Goal: Task Accomplishment & Management: Complete application form

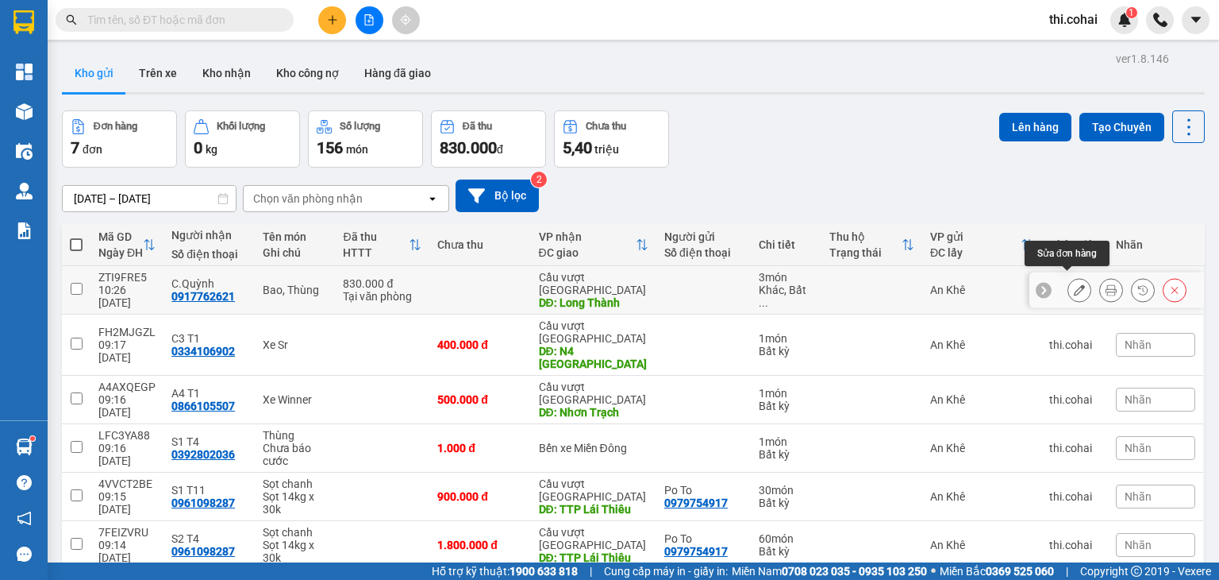
click at [1074, 284] on icon at bounding box center [1079, 289] width 11 height 11
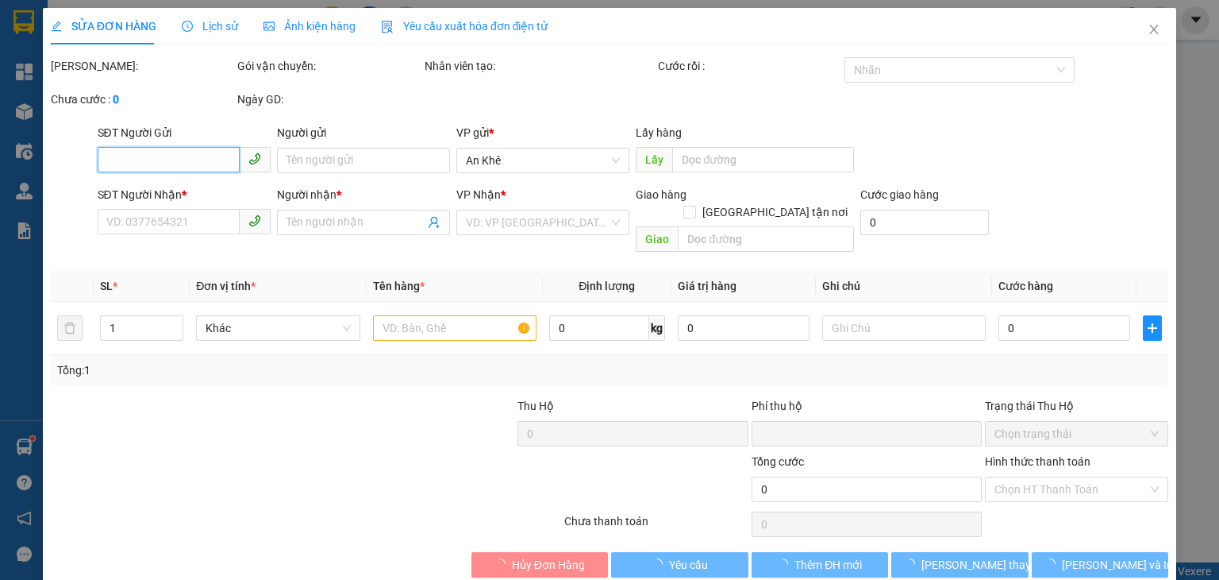
type input "0917762621"
type input "C.Quỳnh"
type input "Long Thành"
type input "0"
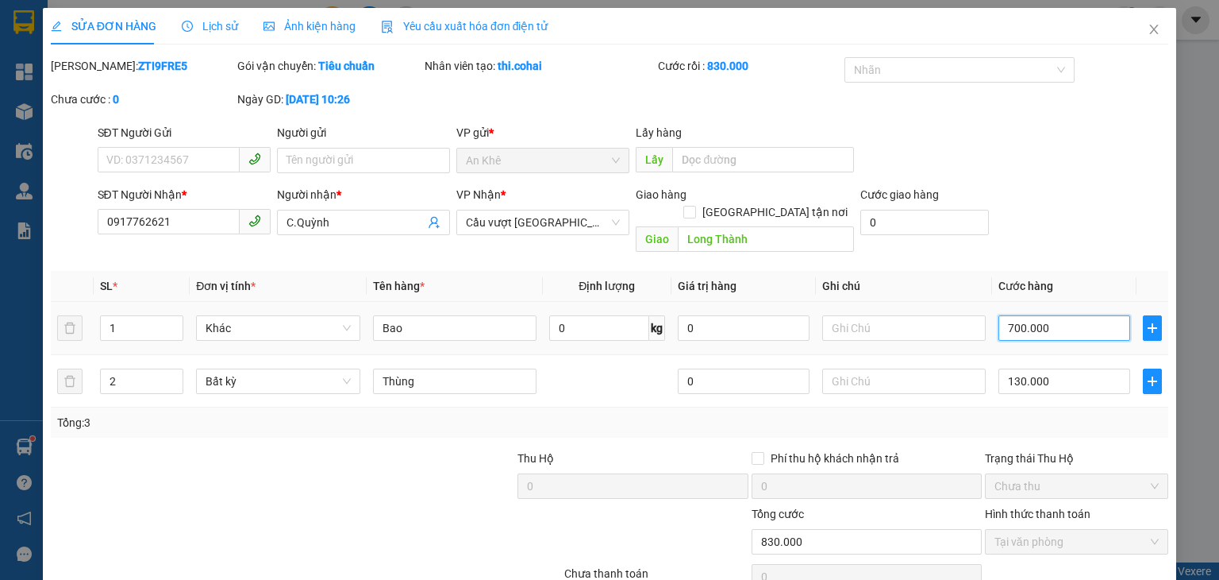
click at [1066, 315] on input "700.000" at bounding box center [1065, 327] width 132 height 25
type input "130.007"
type input "7"
type input "130.070"
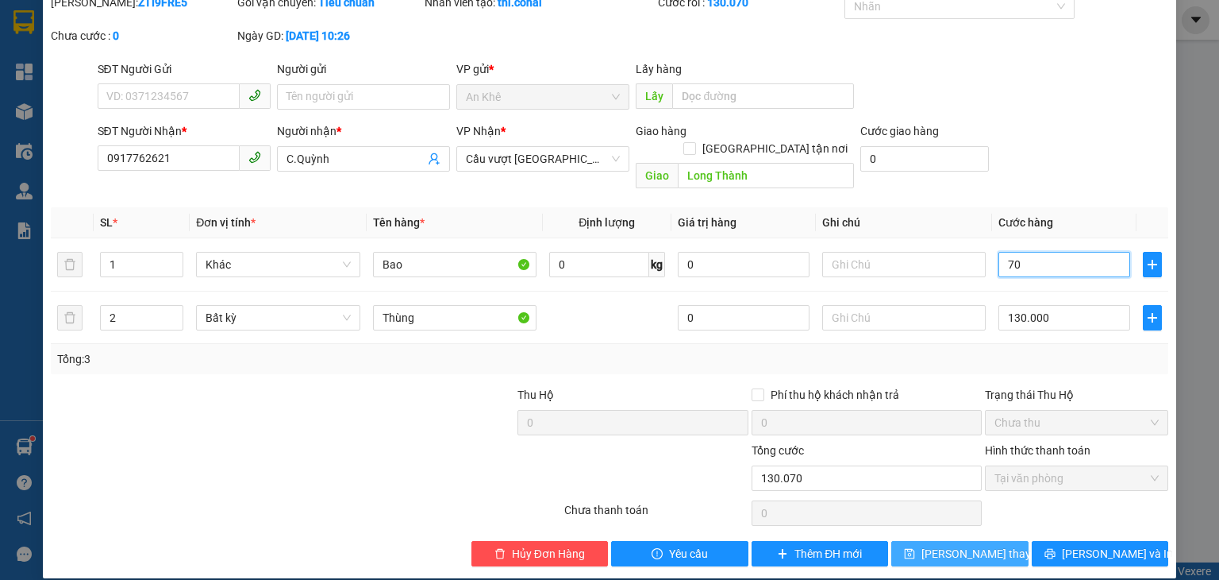
type input "70"
type input "200.000"
type input "70.000"
click at [973, 545] on span "[PERSON_NAME] thay đổi" at bounding box center [985, 553] width 127 height 17
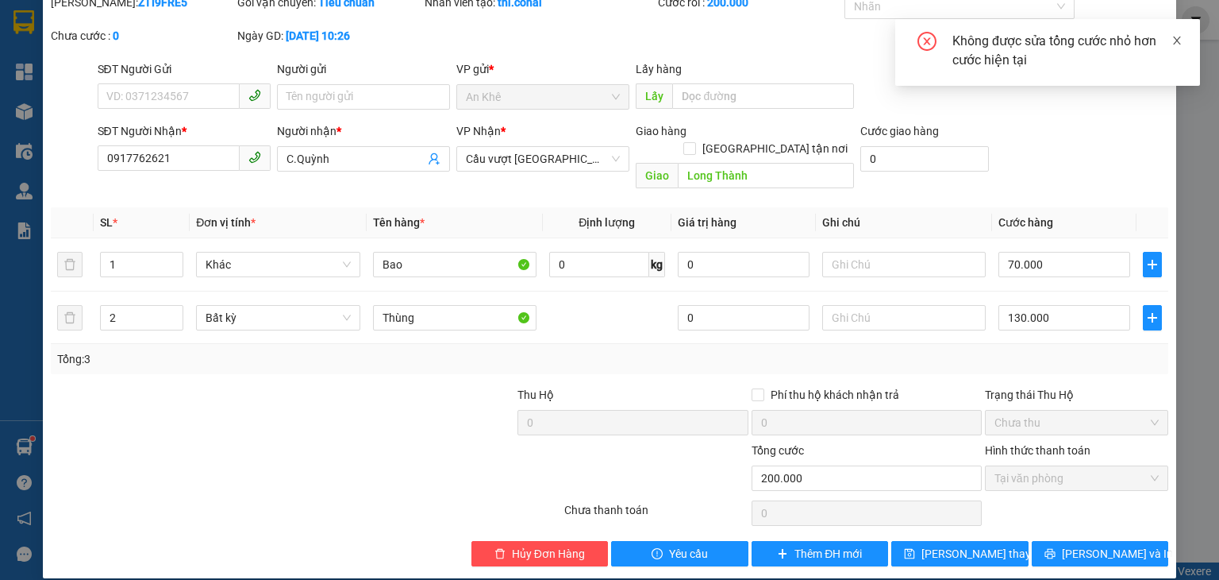
click at [1175, 40] on icon "close" at bounding box center [1177, 40] width 11 height 11
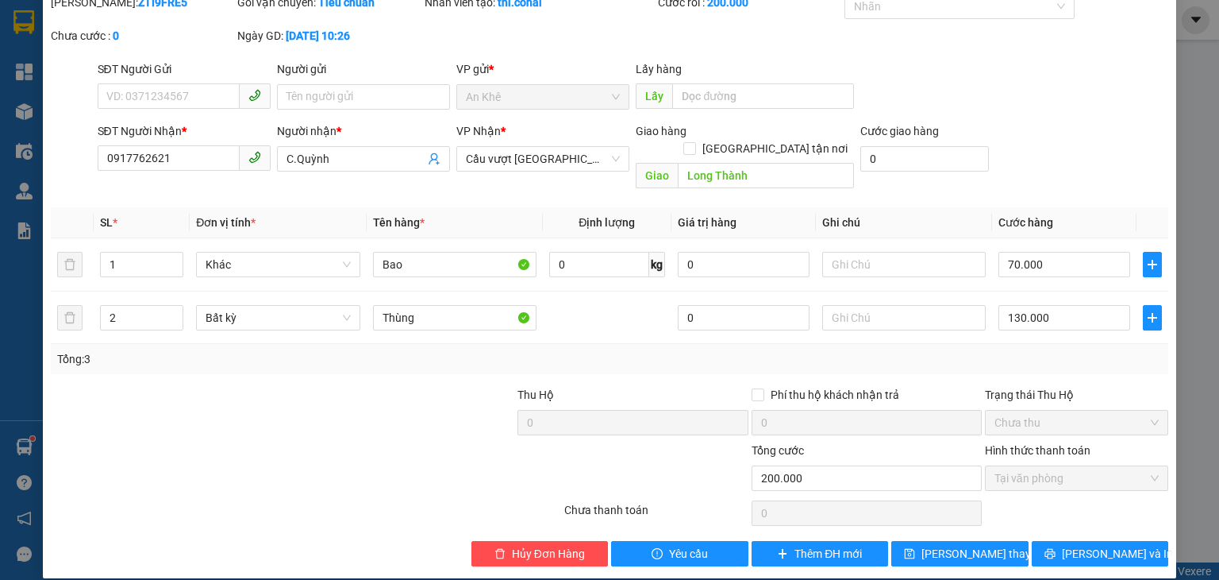
scroll to position [0, 0]
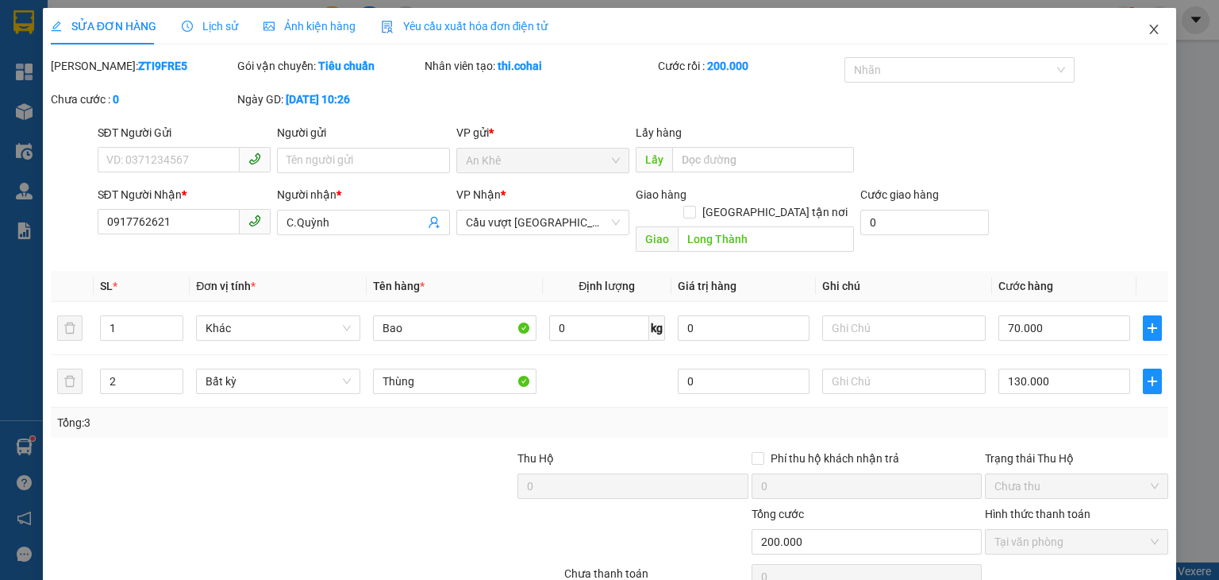
click at [1148, 25] on icon "close" at bounding box center [1154, 29] width 13 height 13
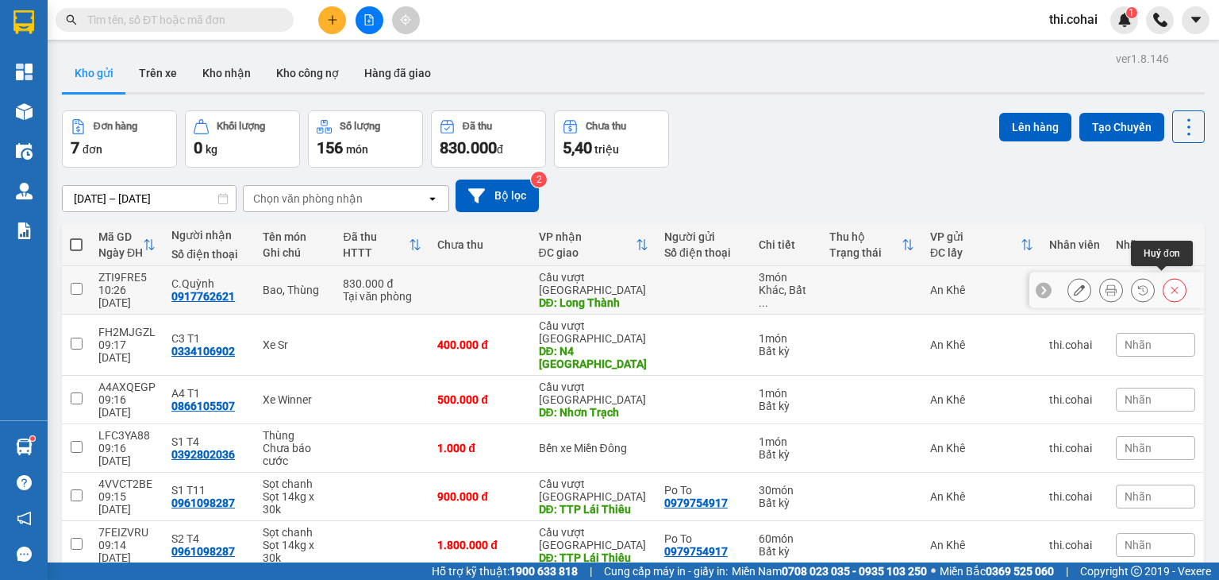
click at [1169, 284] on icon at bounding box center [1174, 289] width 11 height 11
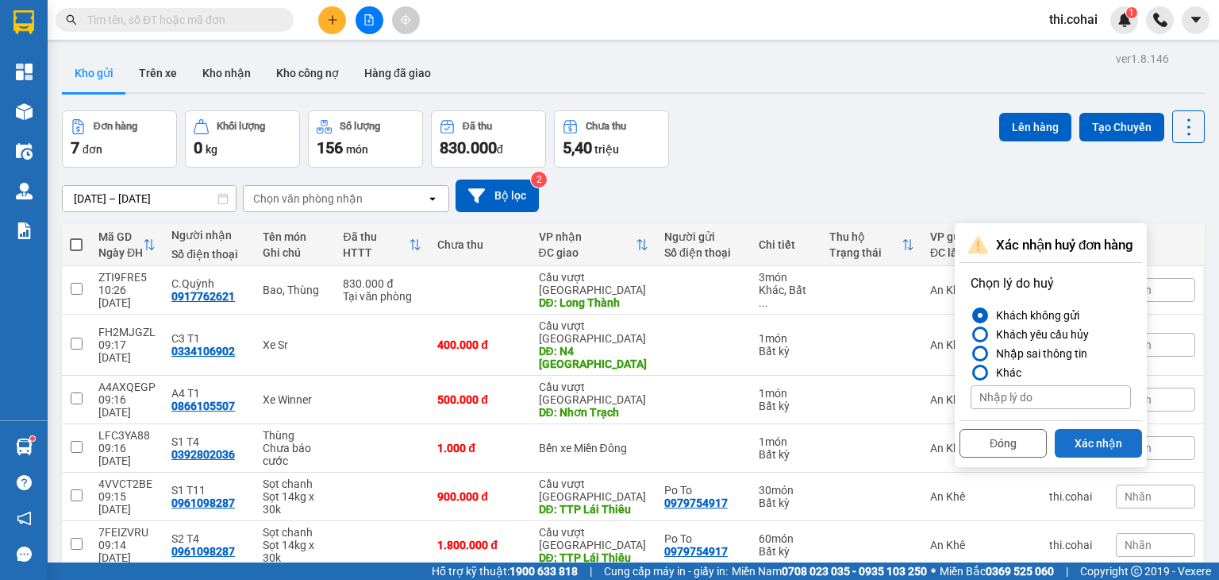
click at [1109, 438] on button "Xác nhận" at bounding box center [1098, 443] width 87 height 29
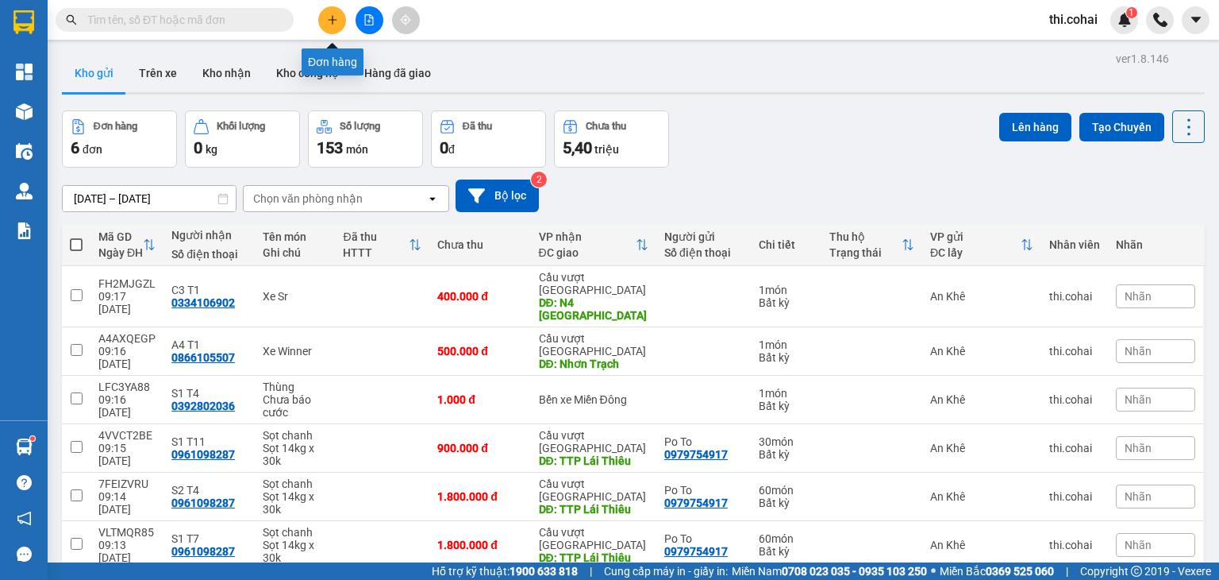
click at [330, 21] on icon "plus" at bounding box center [332, 19] width 11 height 11
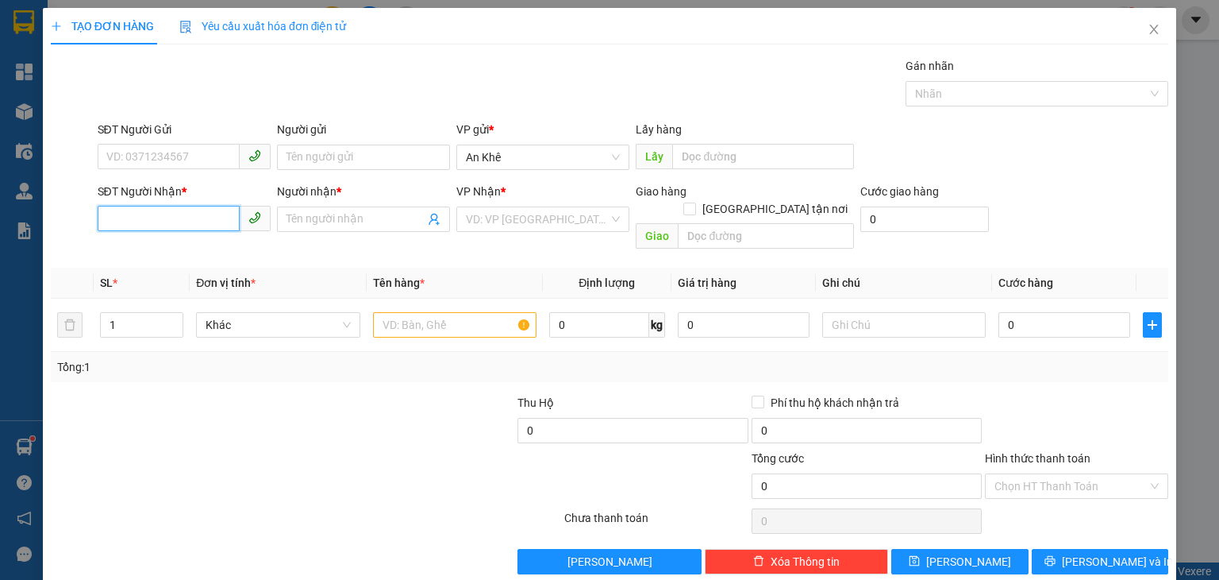
click at [176, 213] on input "SĐT Người Nhận *" at bounding box center [169, 218] width 142 height 25
type input "0917762621"
click at [180, 249] on div "0917762621 - C.Quỳnh" at bounding box center [182, 249] width 152 height 17
type input "C.Quỳnh"
type input "0917762621"
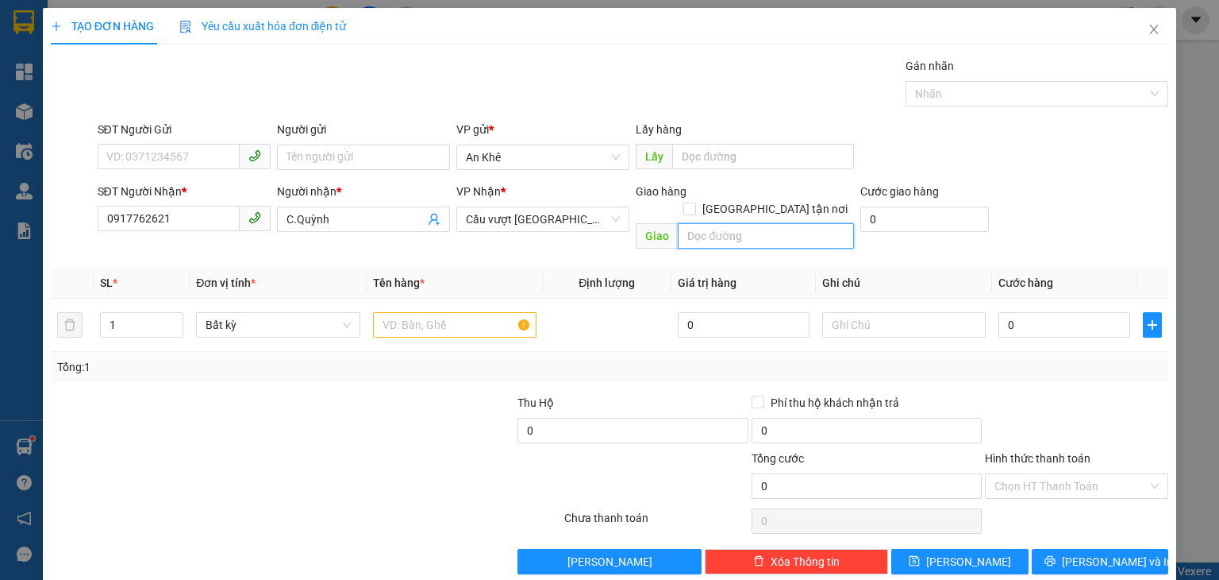
click at [736, 223] on input "text" at bounding box center [766, 235] width 176 height 25
type input "Long Thành"
type input "2"
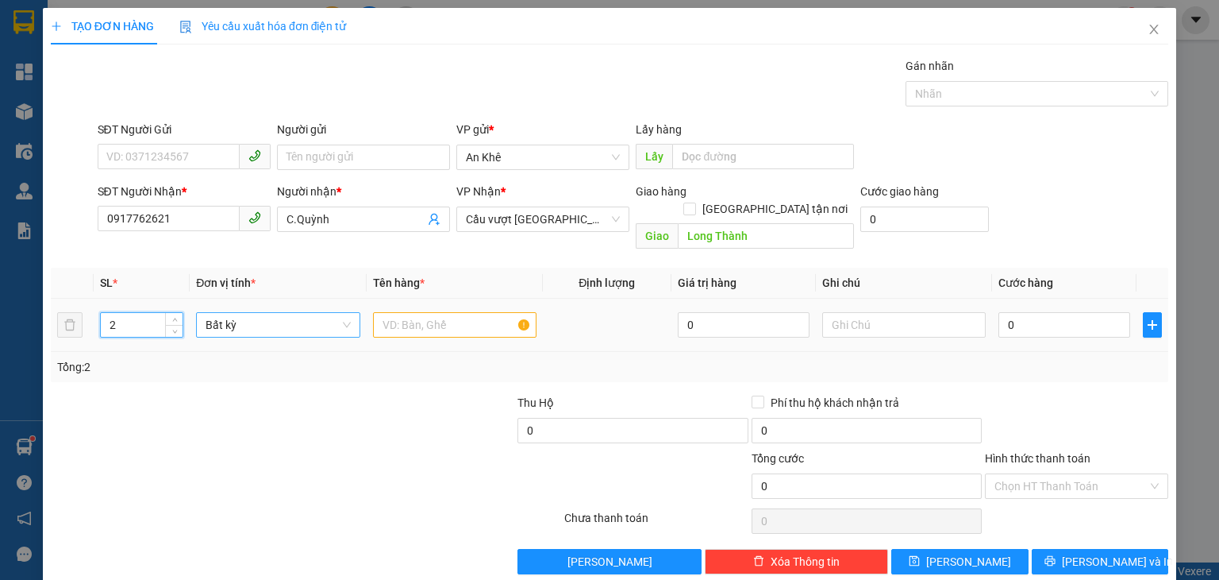
drag, startPoint x: 172, startPoint y: 299, endPoint x: 219, endPoint y: 299, distance: 46.8
click at [173, 317] on icon "up" at bounding box center [175, 320] width 6 height 6
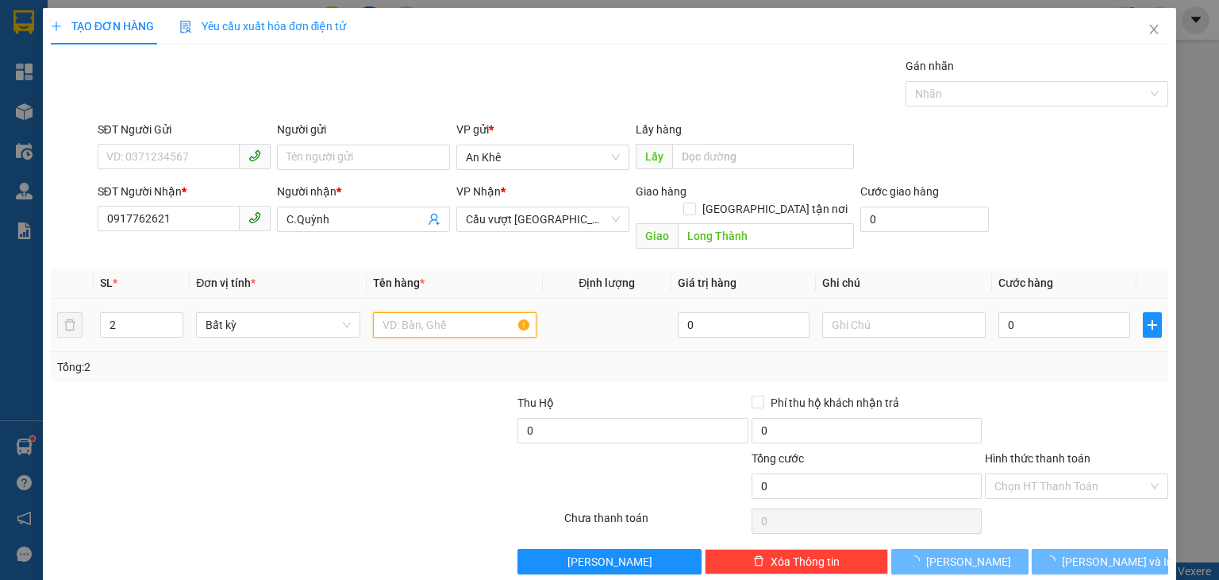
drag, startPoint x: 408, startPoint y: 312, endPoint x: 469, endPoint y: 297, distance: 63.0
click at [409, 312] on input "text" at bounding box center [455, 324] width 164 height 25
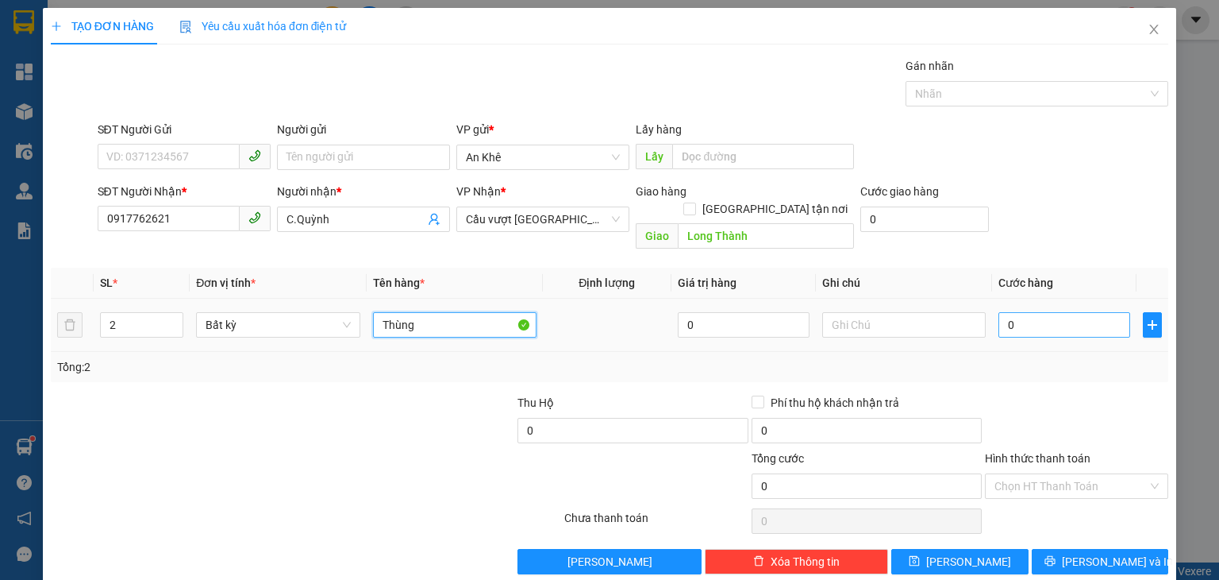
type input "Thùng"
click at [1036, 312] on input "0" at bounding box center [1065, 324] width 132 height 25
type input "1"
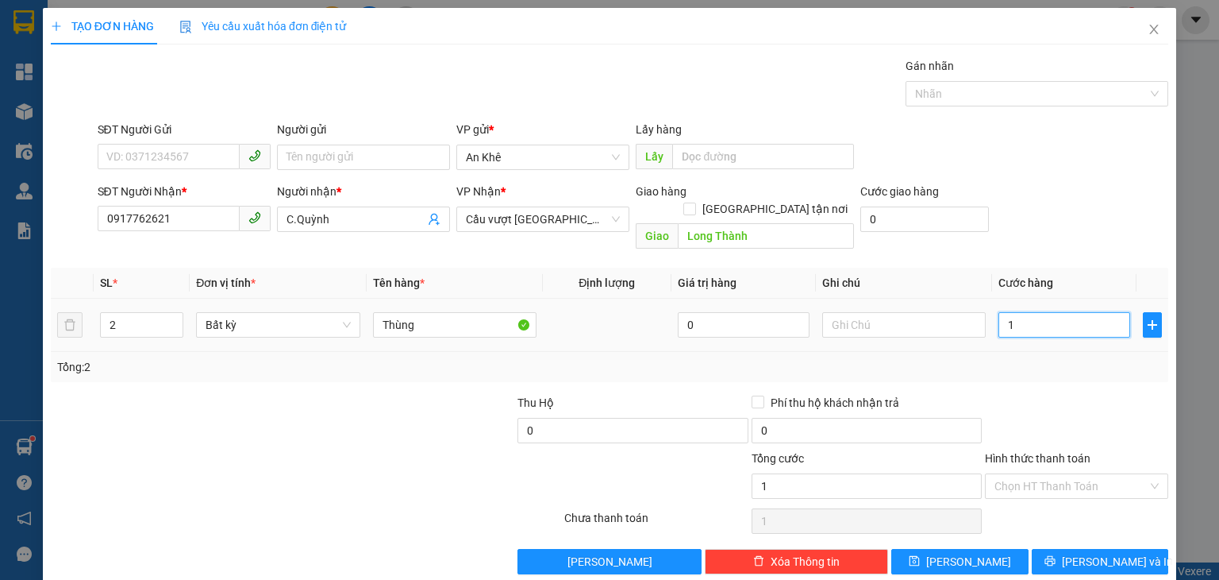
type input "13"
type input "130"
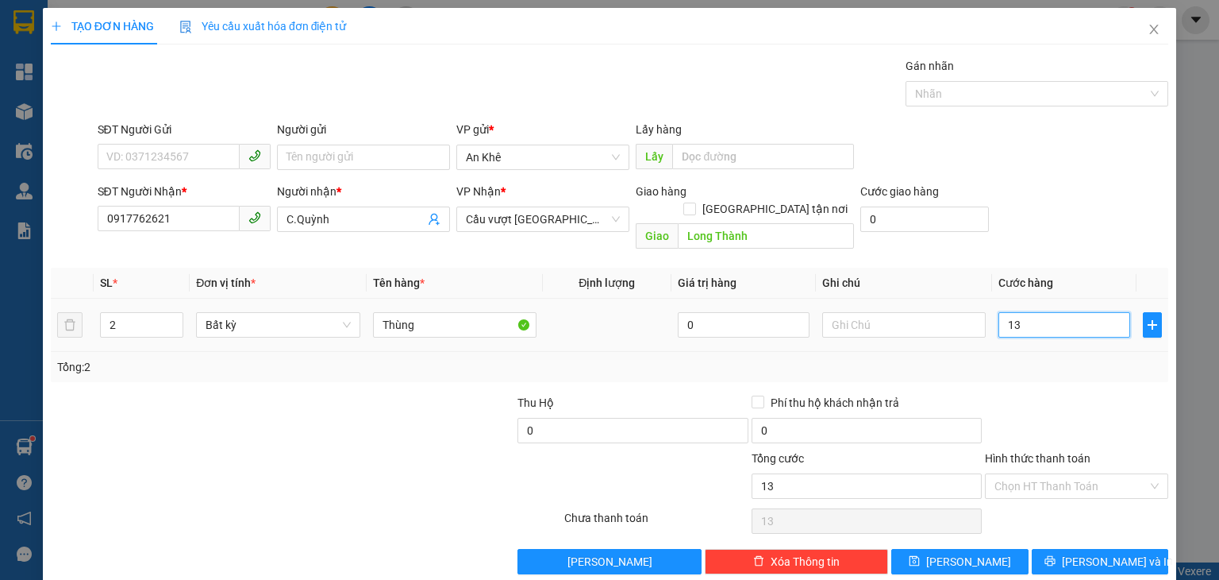
type input "130"
type input "130.000"
click at [1146, 318] on icon "plus" at bounding box center [1152, 324] width 13 height 13
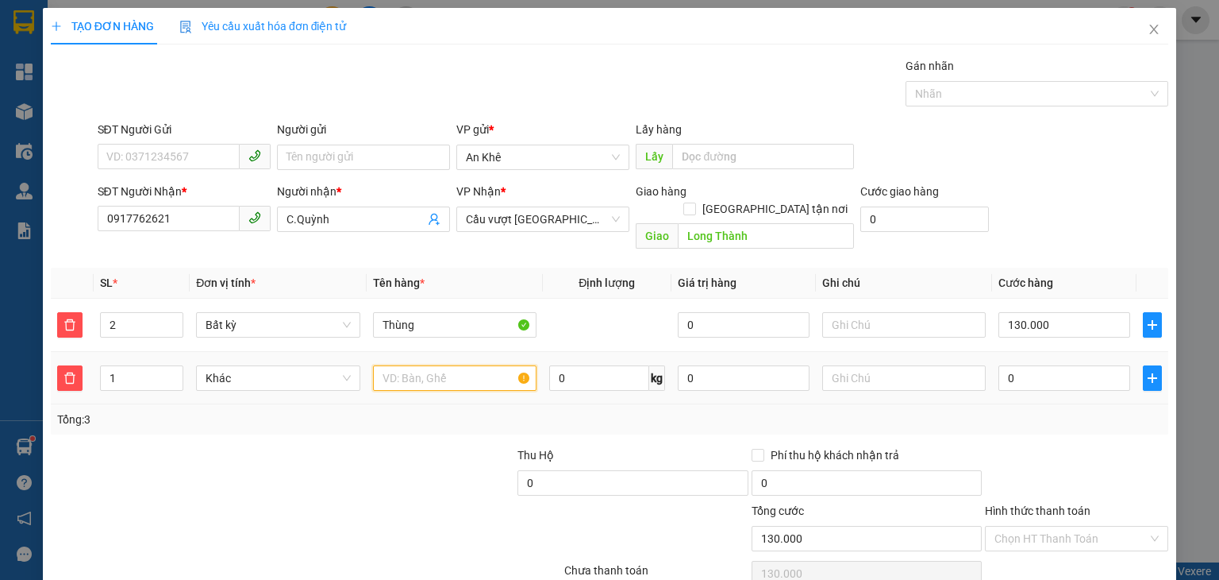
click at [474, 366] on input "text" at bounding box center [455, 377] width 164 height 25
type input "Bao"
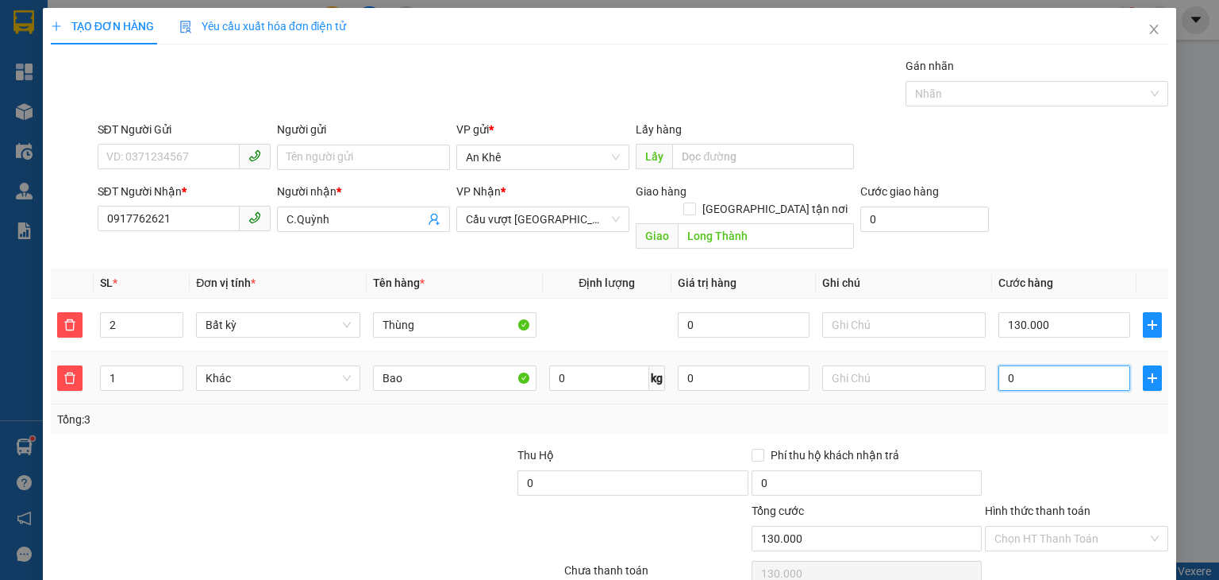
click at [1077, 365] on input "0" at bounding box center [1065, 377] width 132 height 25
type input "130.007"
type input "7"
type input "130.070"
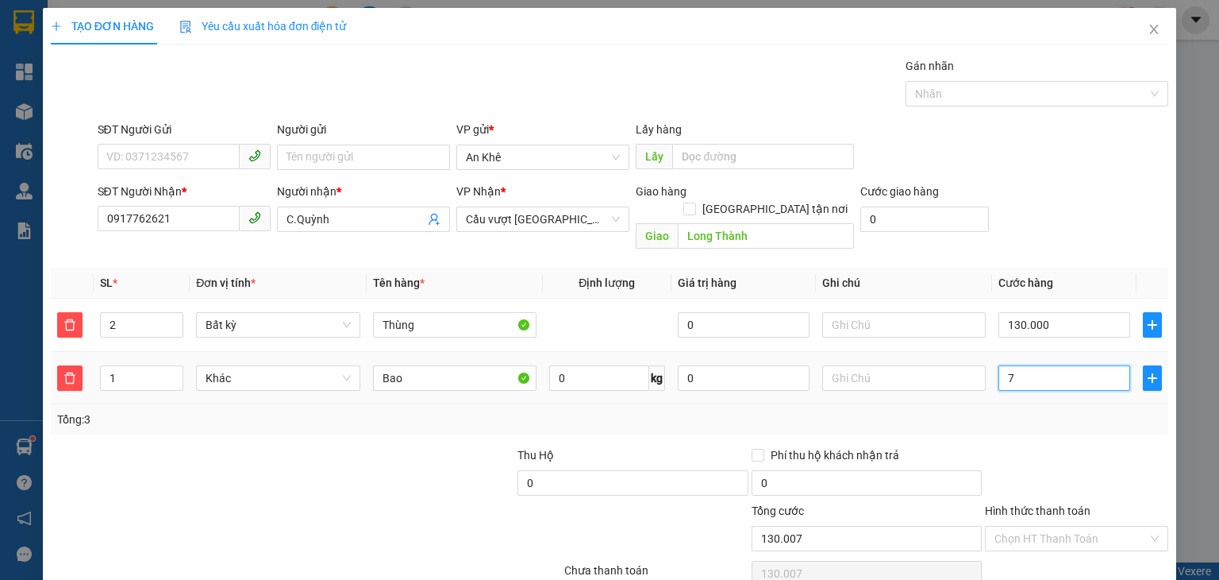
type input "130.070"
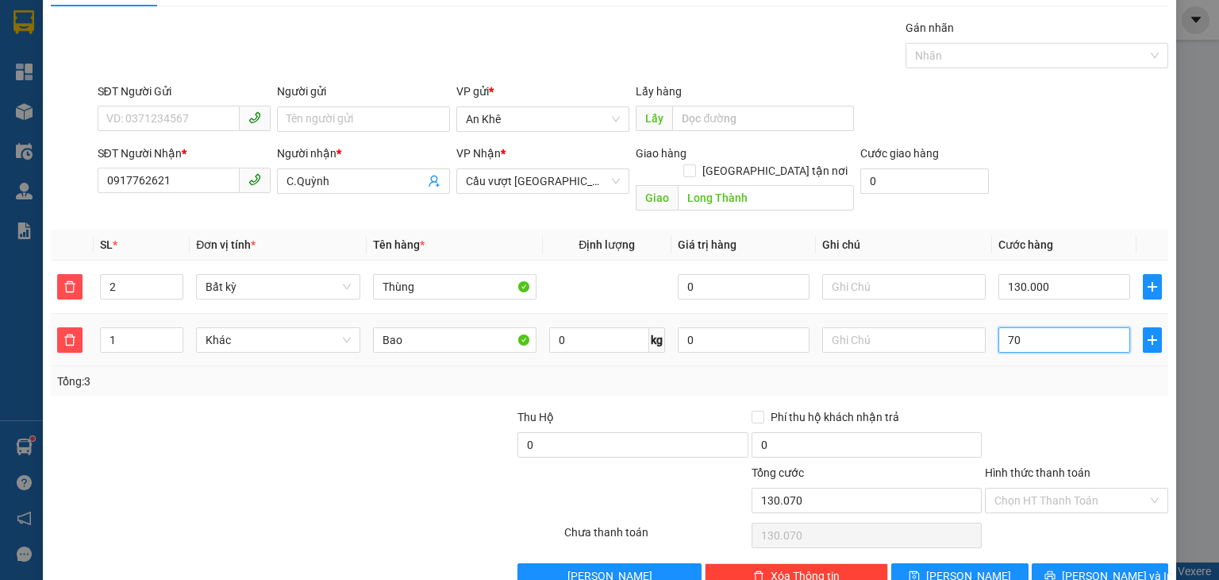
scroll to position [60, 0]
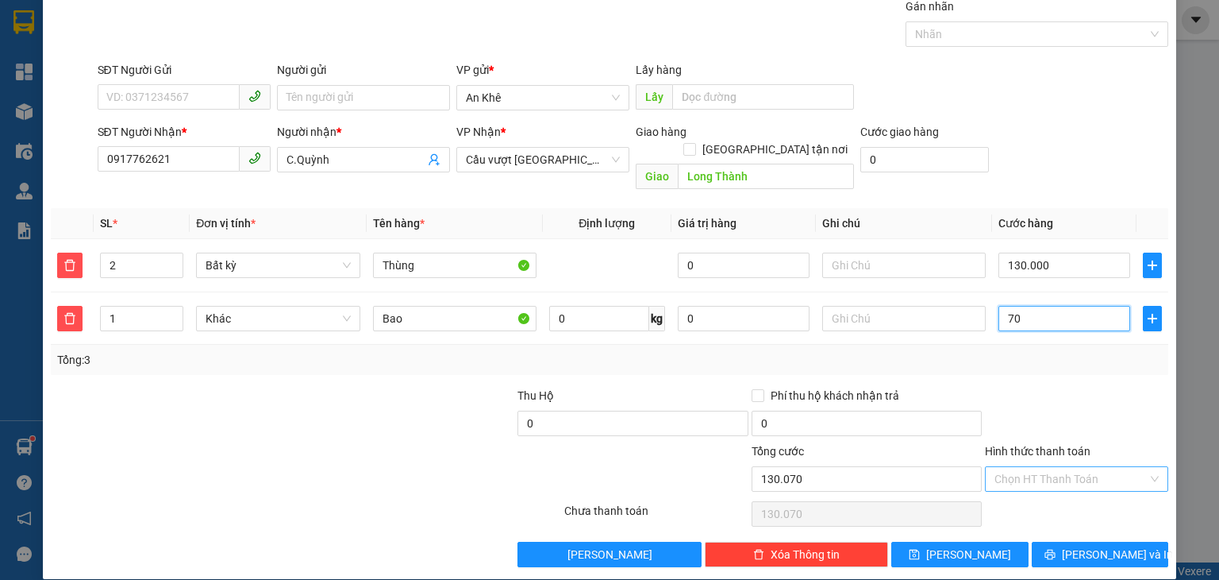
type input "70"
type input "200.000"
type input "70.000"
click at [1007, 467] on input "Hình thức thanh toán" at bounding box center [1071, 479] width 153 height 24
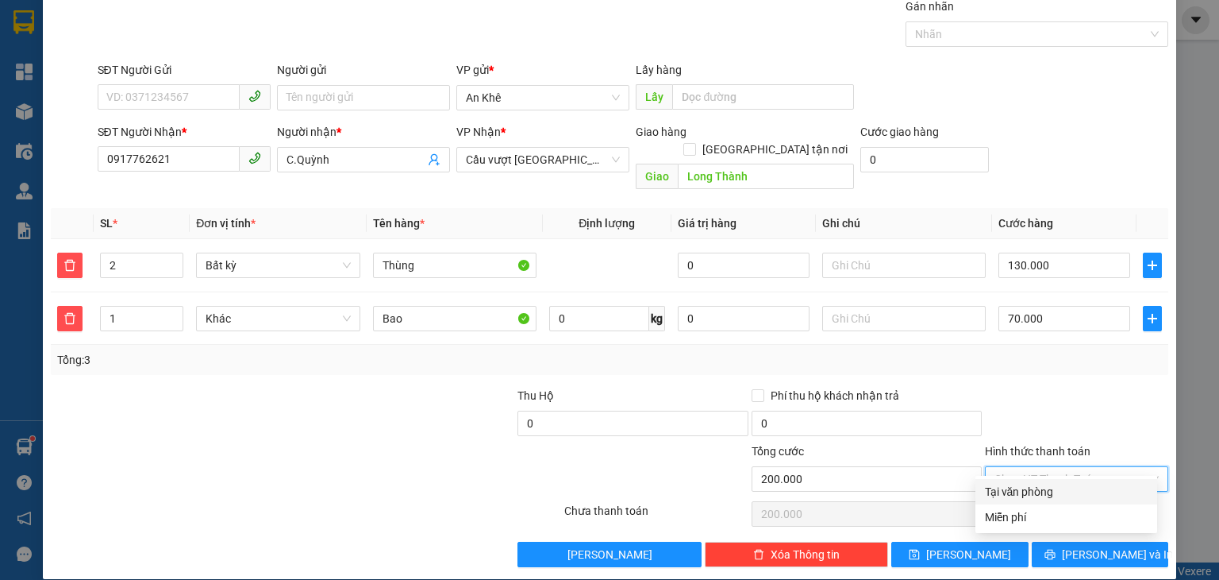
click at [1009, 491] on div "Tại văn phòng" at bounding box center [1066, 491] width 163 height 17
type input "0"
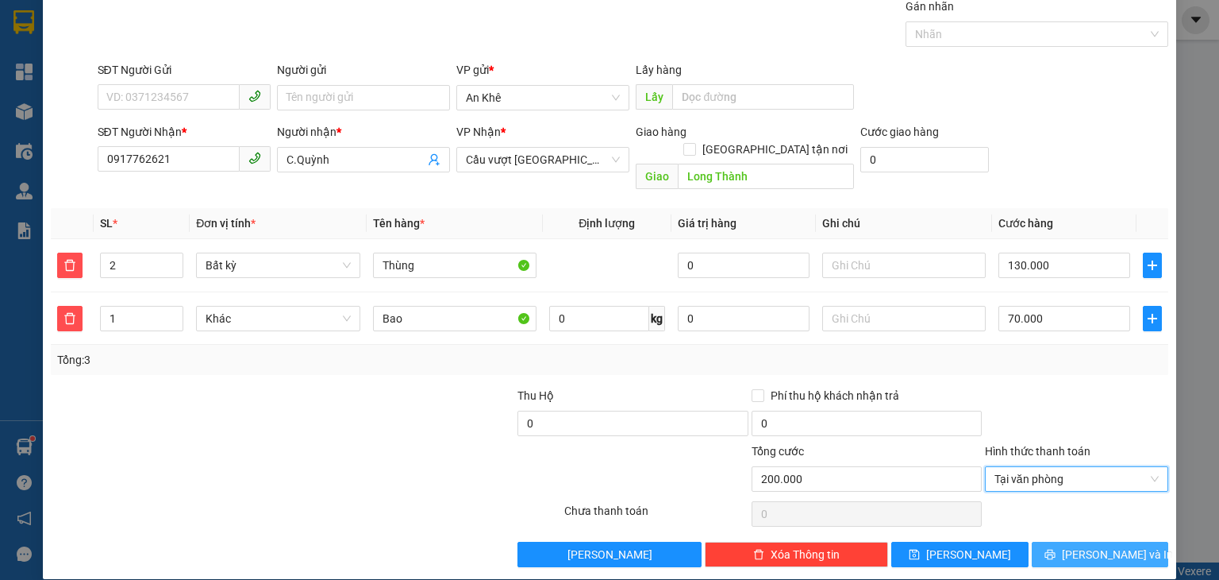
click at [1083, 545] on span "[PERSON_NAME] và In" at bounding box center [1117, 553] width 111 height 17
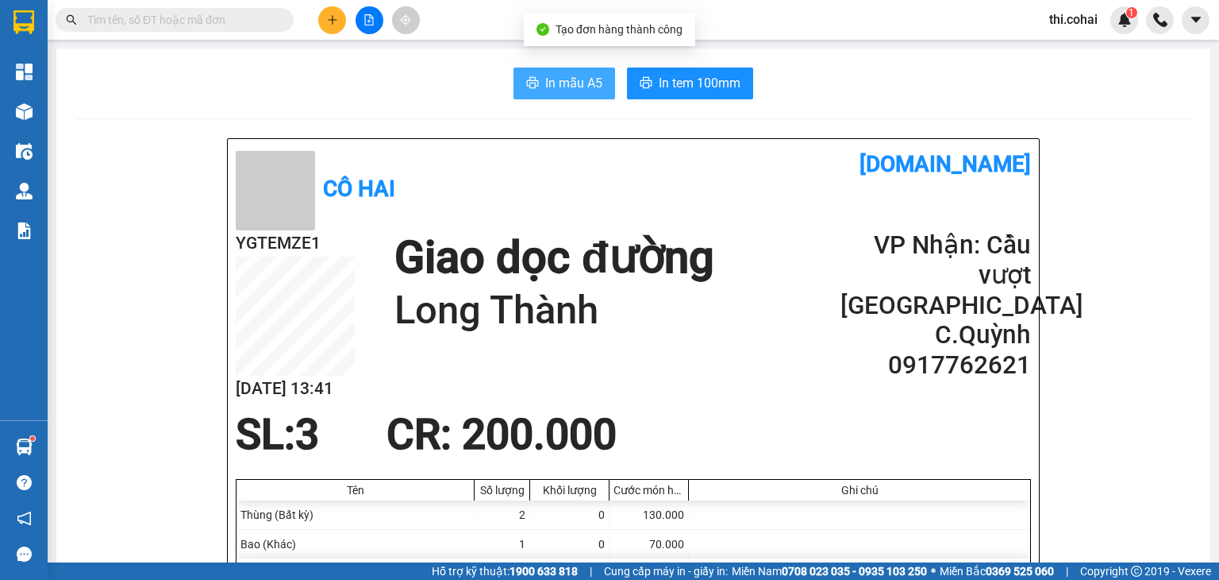
click at [565, 85] on span "In mẫu A5" at bounding box center [573, 83] width 57 height 20
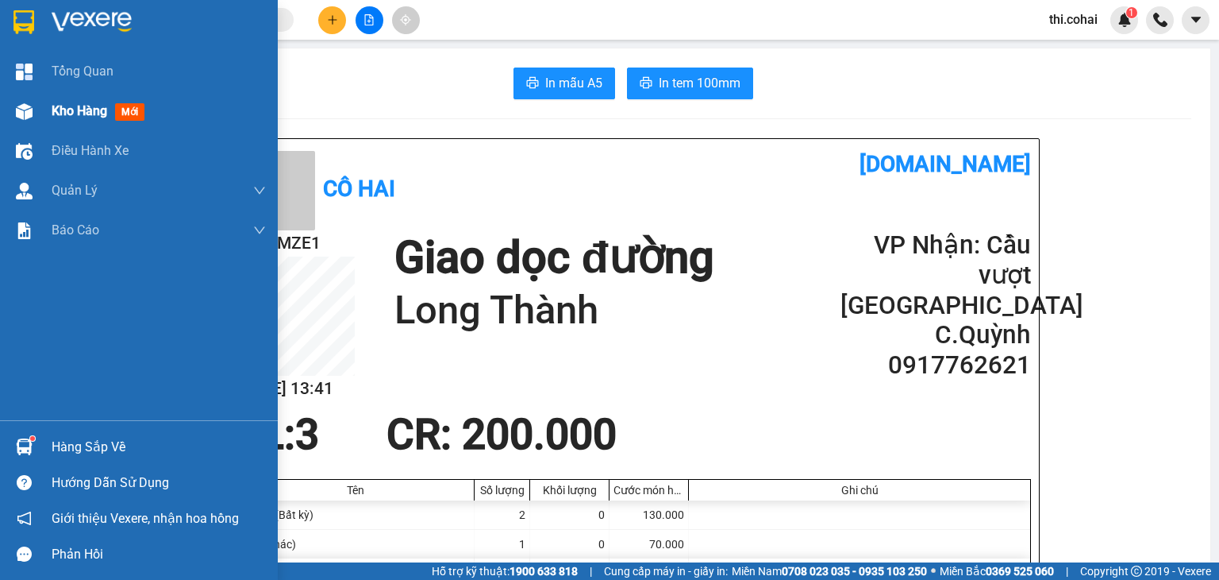
click at [64, 107] on span "Kho hàng" at bounding box center [80, 110] width 56 height 15
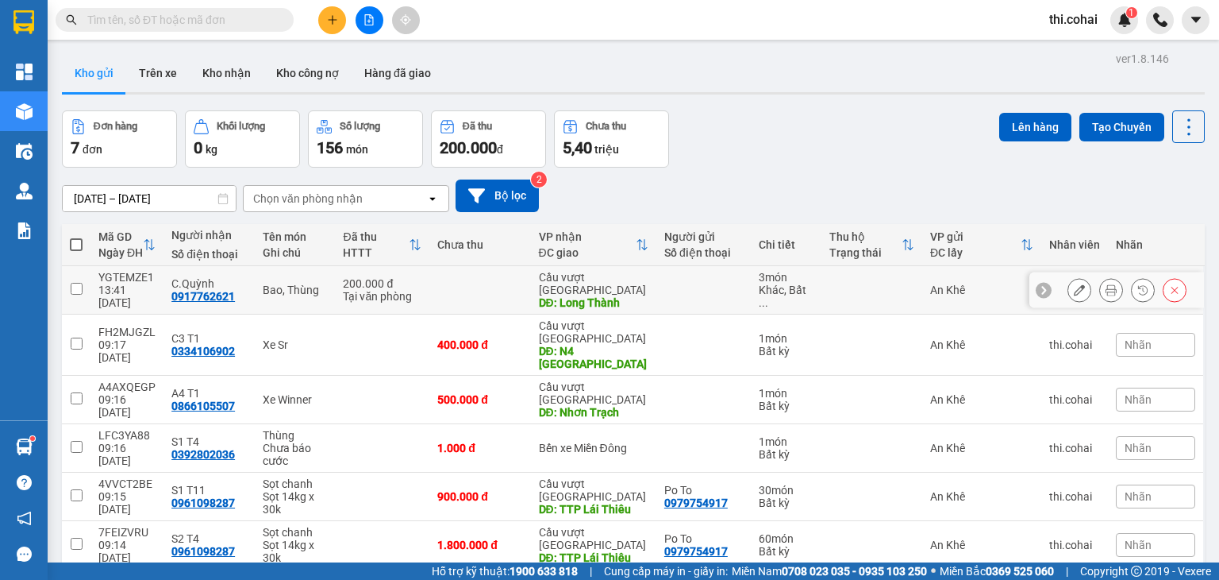
click at [78, 283] on input "checkbox" at bounding box center [77, 289] width 12 height 12
checkbox input "true"
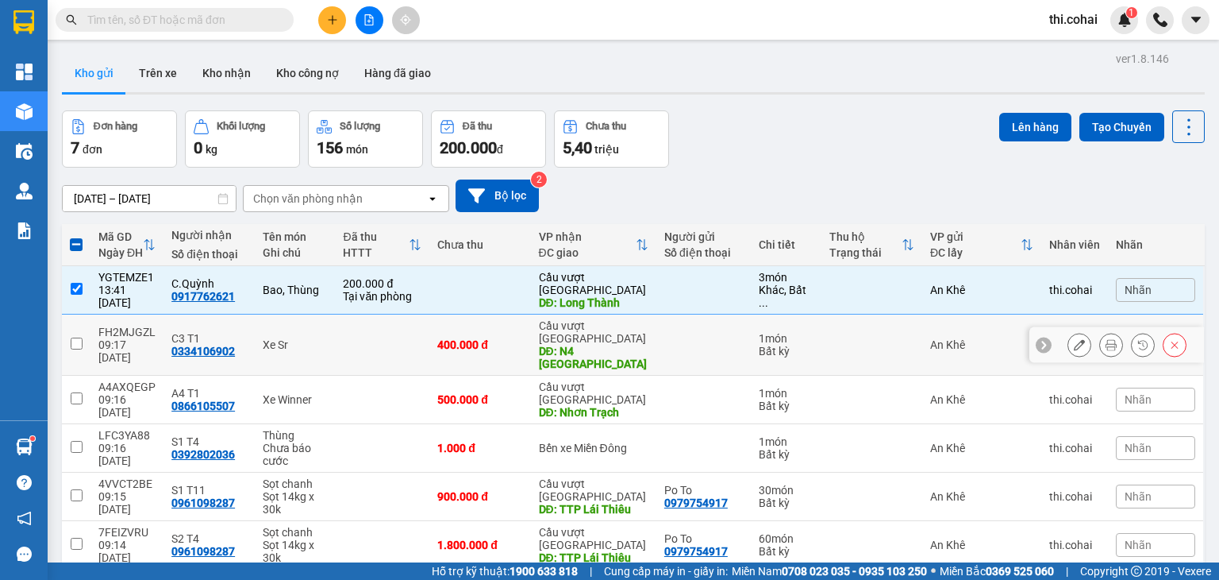
drag, startPoint x: 74, startPoint y: 315, endPoint x: 71, endPoint y: 331, distance: 16.2
click at [74, 337] on input "checkbox" at bounding box center [77, 343] width 12 height 12
checkbox input "true"
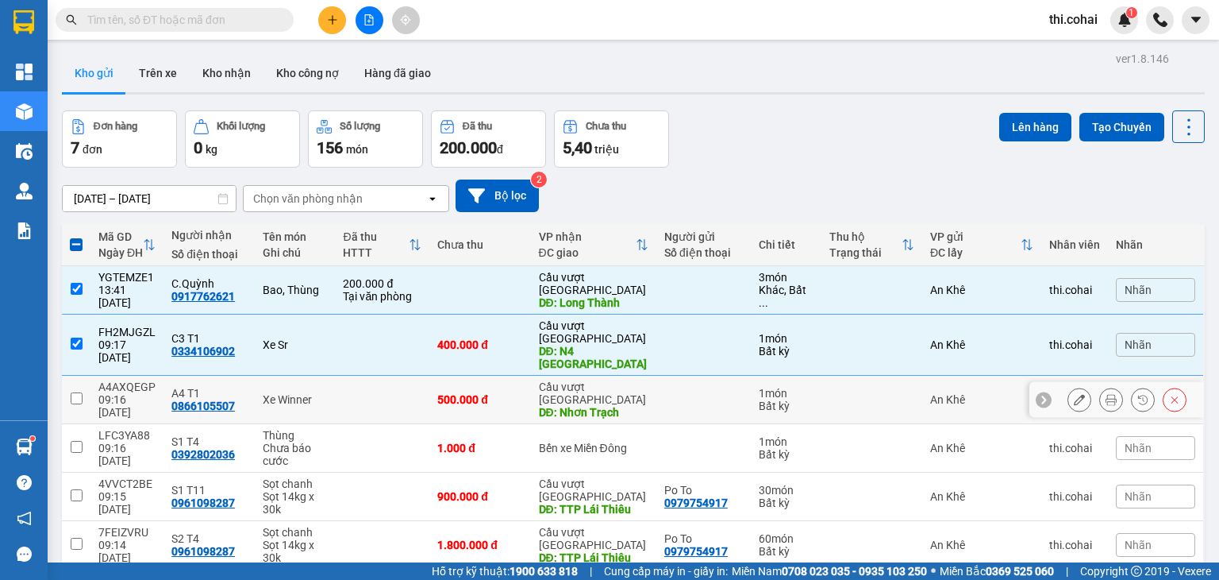
drag, startPoint x: 73, startPoint y: 351, endPoint x: 103, endPoint y: 352, distance: 30.2
click at [75, 392] on input "checkbox" at bounding box center [77, 398] width 12 height 12
checkbox input "true"
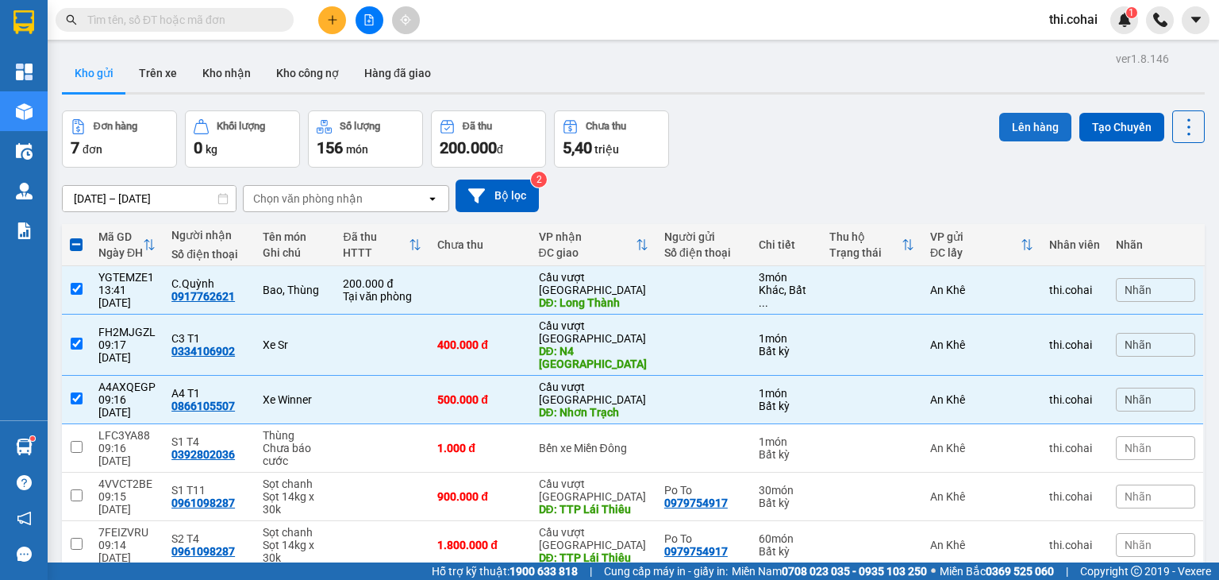
click at [1019, 125] on button "Lên hàng" at bounding box center [1036, 127] width 72 height 29
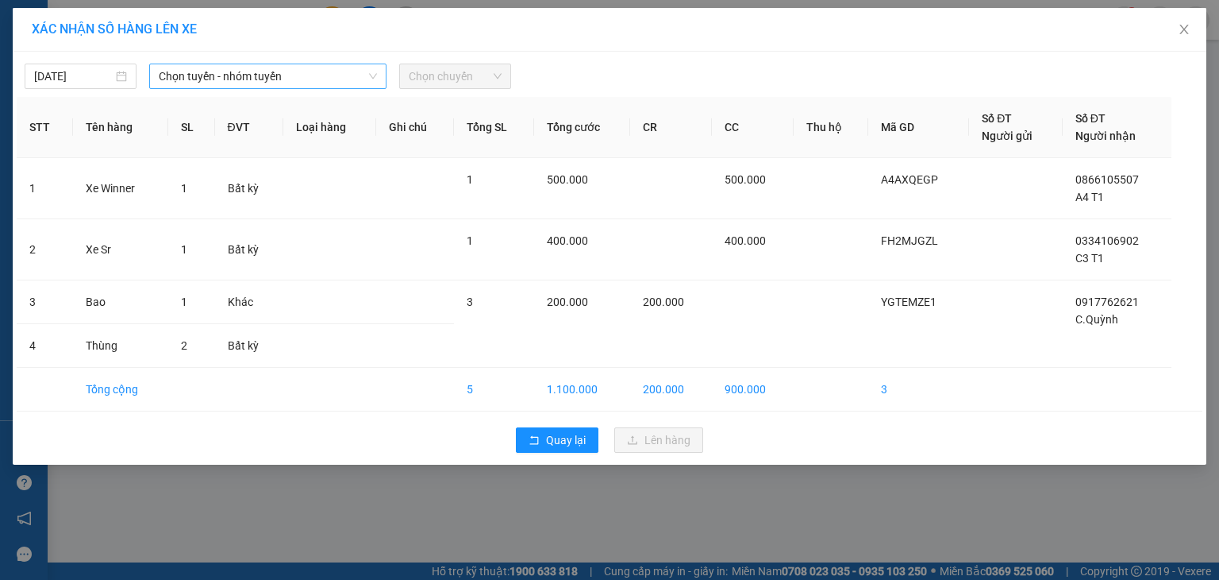
click at [349, 77] on span "Chọn tuyến - nhóm tuyến" at bounding box center [268, 76] width 218 height 24
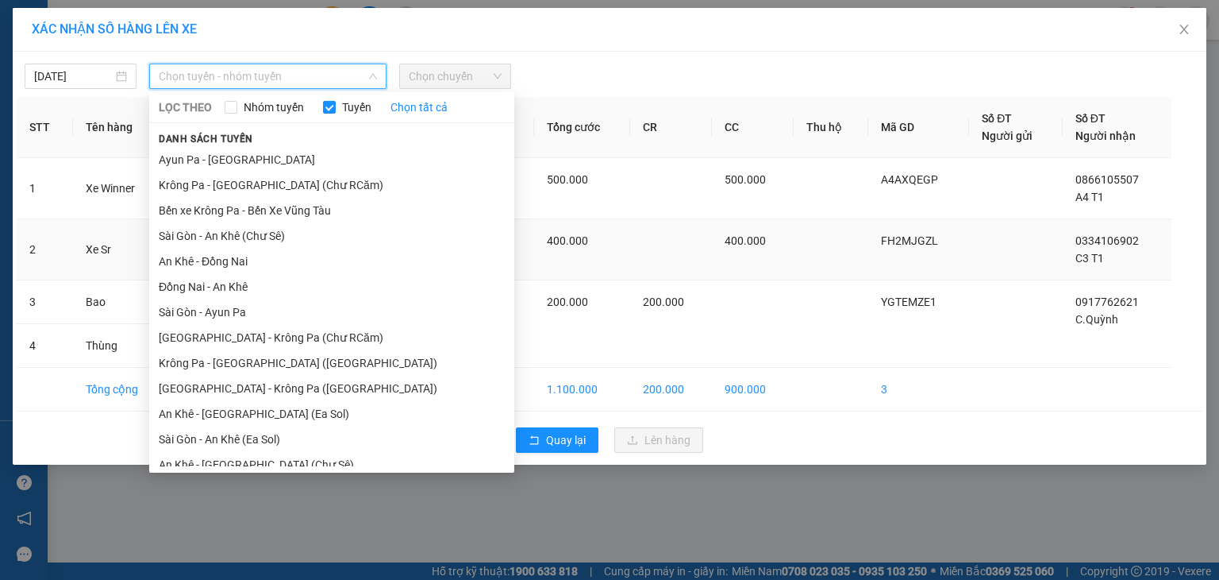
drag, startPoint x: 232, startPoint y: 262, endPoint x: 260, endPoint y: 242, distance: 34.1
click at [233, 260] on li "An Khê - Đồng Nai" at bounding box center [331, 260] width 365 height 25
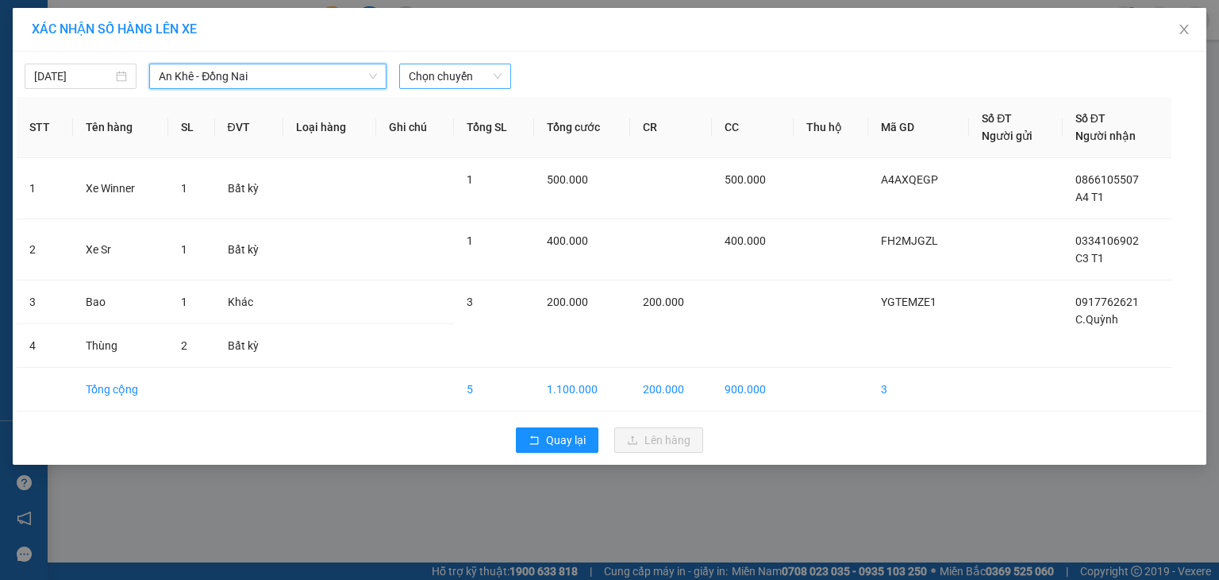
click at [454, 77] on span "Chọn chuyến" at bounding box center [455, 76] width 93 height 24
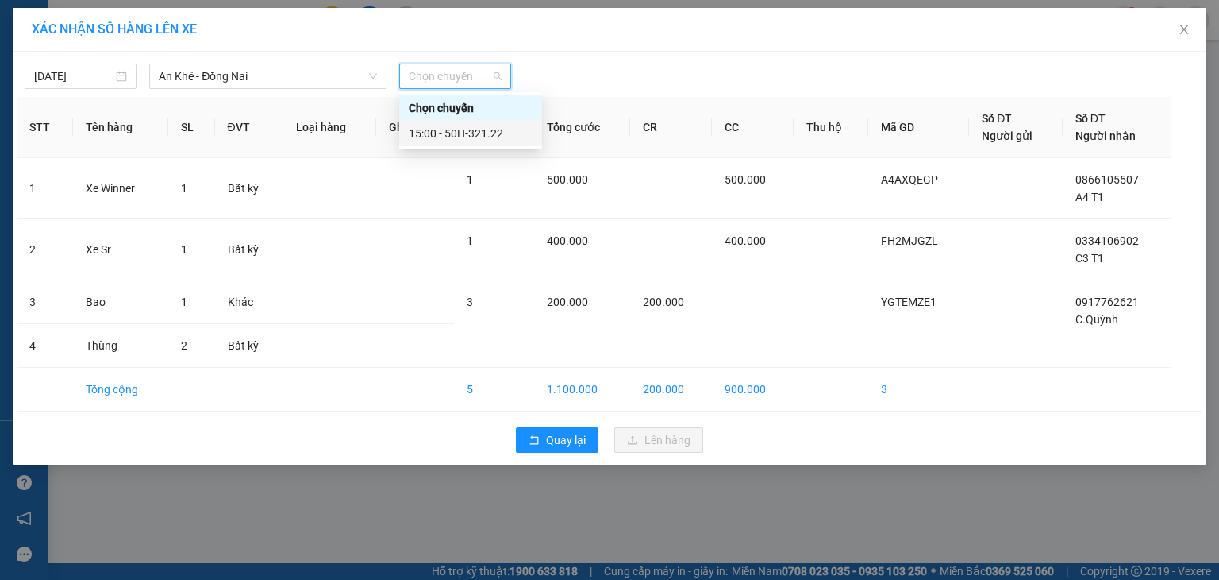
click at [460, 131] on div "15:00 - 50H-321.22" at bounding box center [471, 133] width 124 height 17
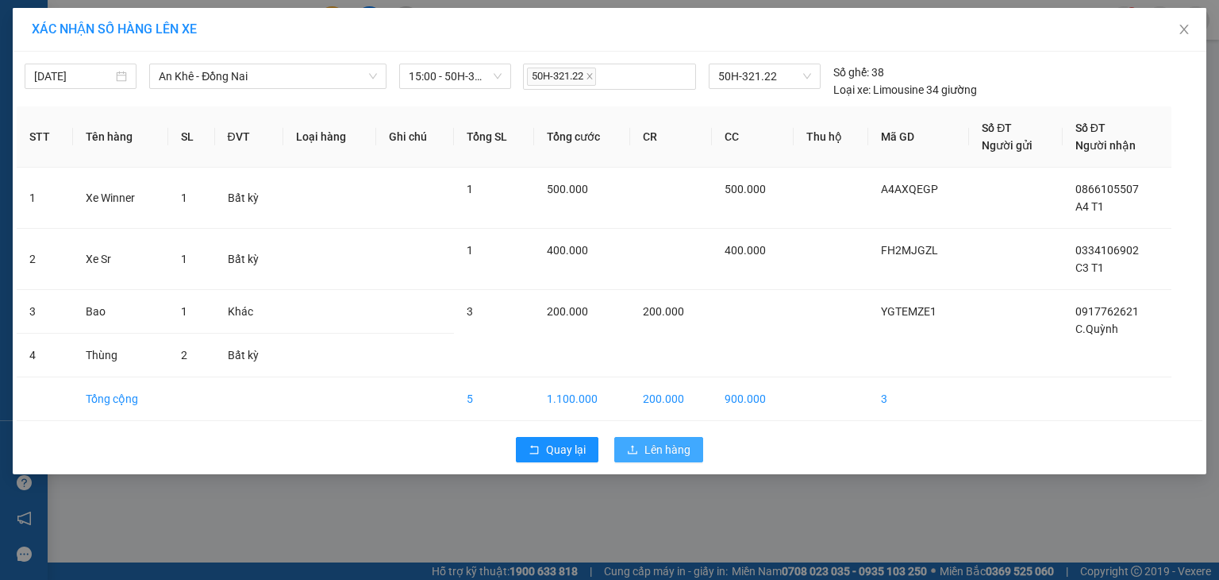
click at [641, 442] on button "Lên hàng" at bounding box center [658, 449] width 89 height 25
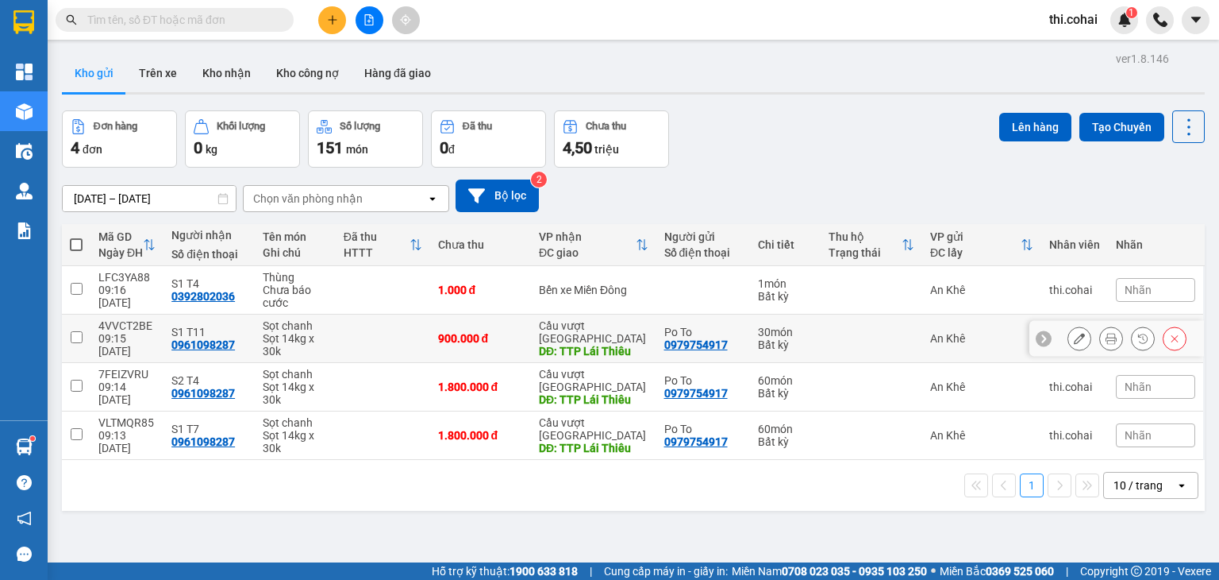
click at [76, 334] on input "checkbox" at bounding box center [77, 337] width 12 height 12
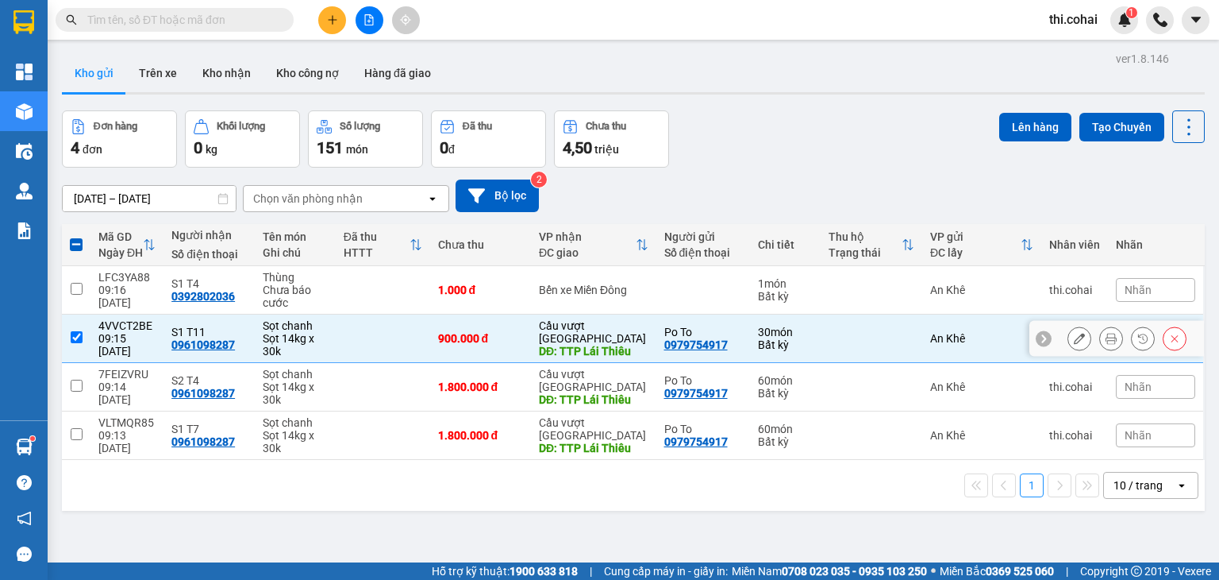
click at [73, 335] on input "checkbox" at bounding box center [77, 337] width 12 height 12
checkbox input "false"
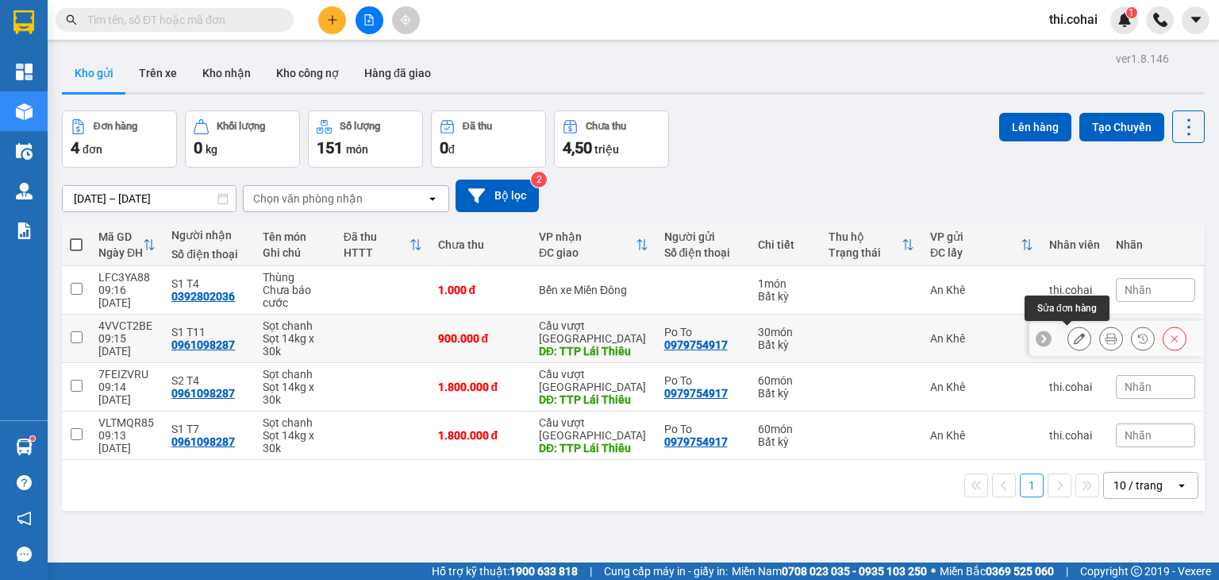
click at [1073, 333] on button at bounding box center [1080, 339] width 22 height 28
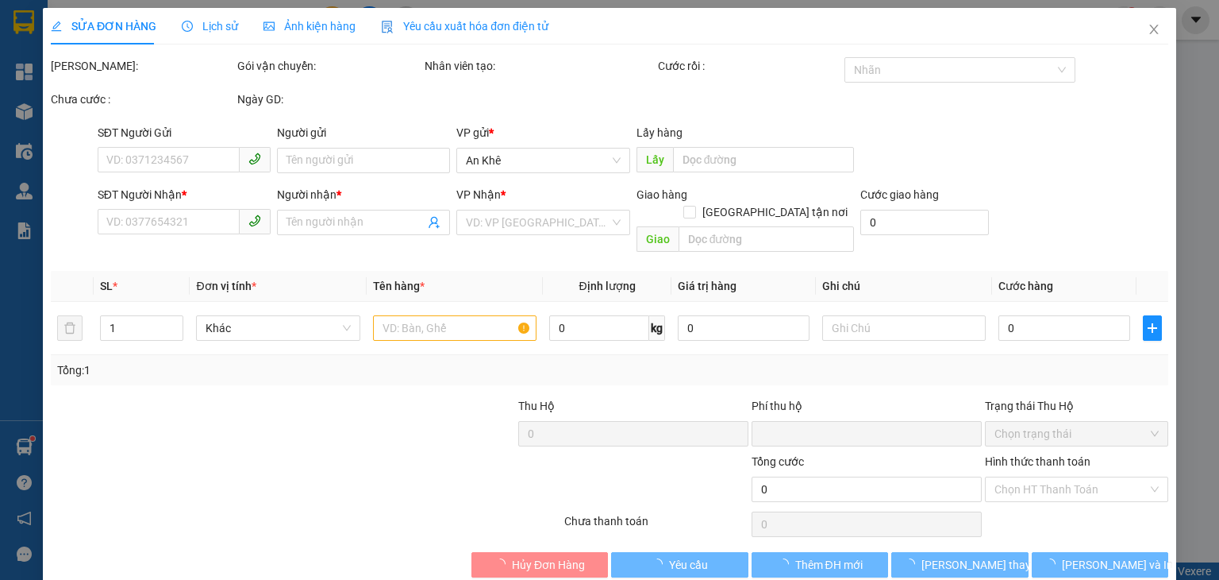
type input "0979754917"
type input "Po To"
type input "0961098287"
type input "S1 T11"
type input "TTP Lái Thiêu"
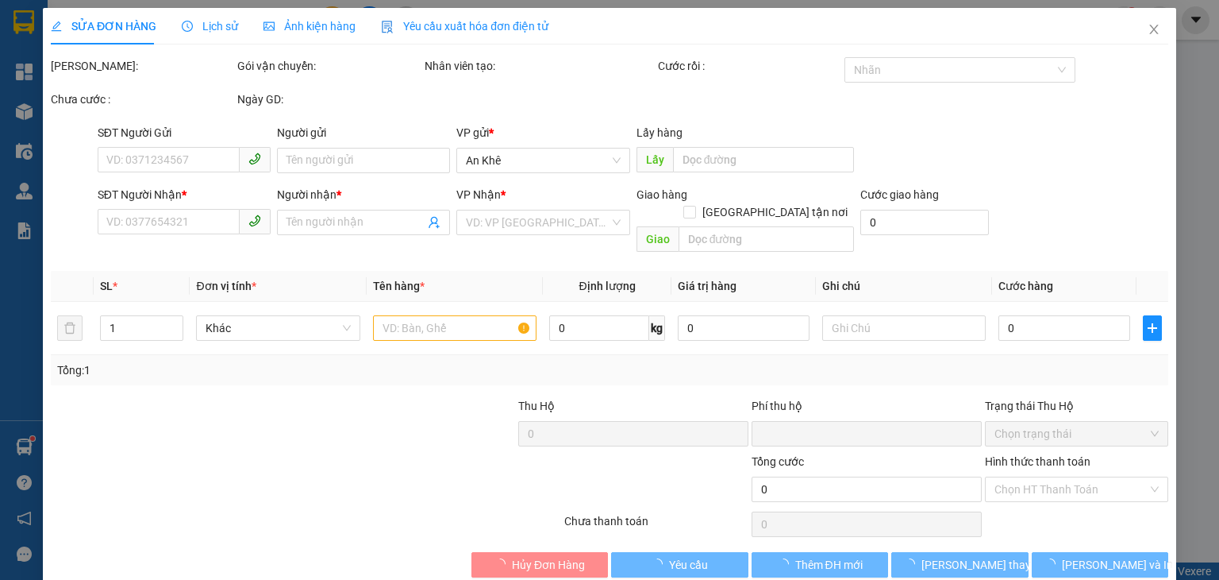
type input "0"
type input "900.000"
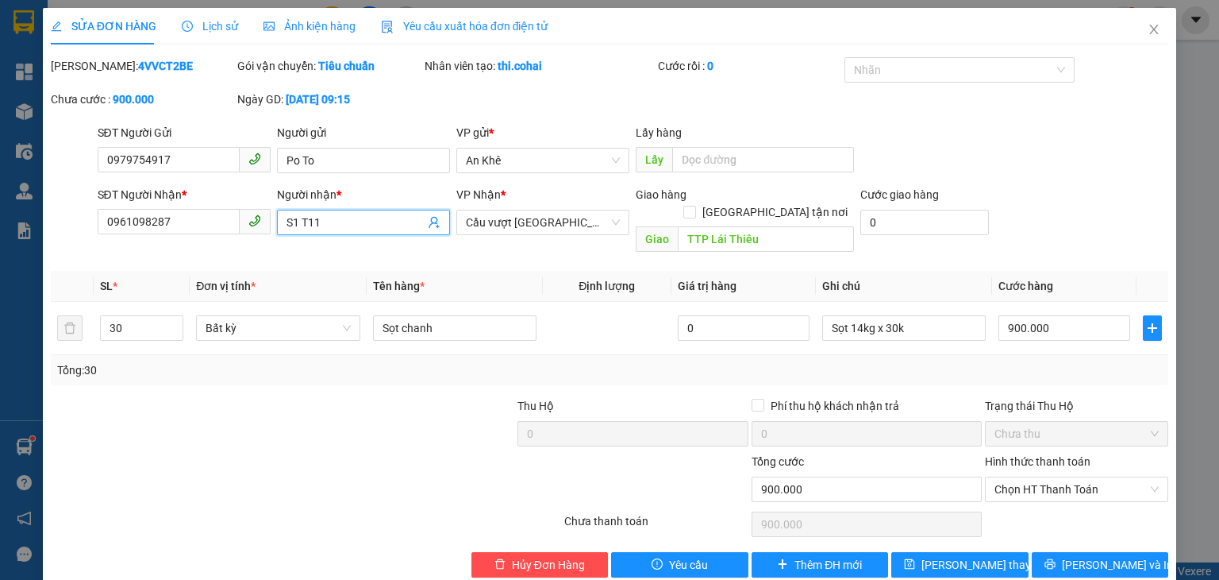
click at [354, 214] on input "S1 T11" at bounding box center [356, 222] width 138 height 17
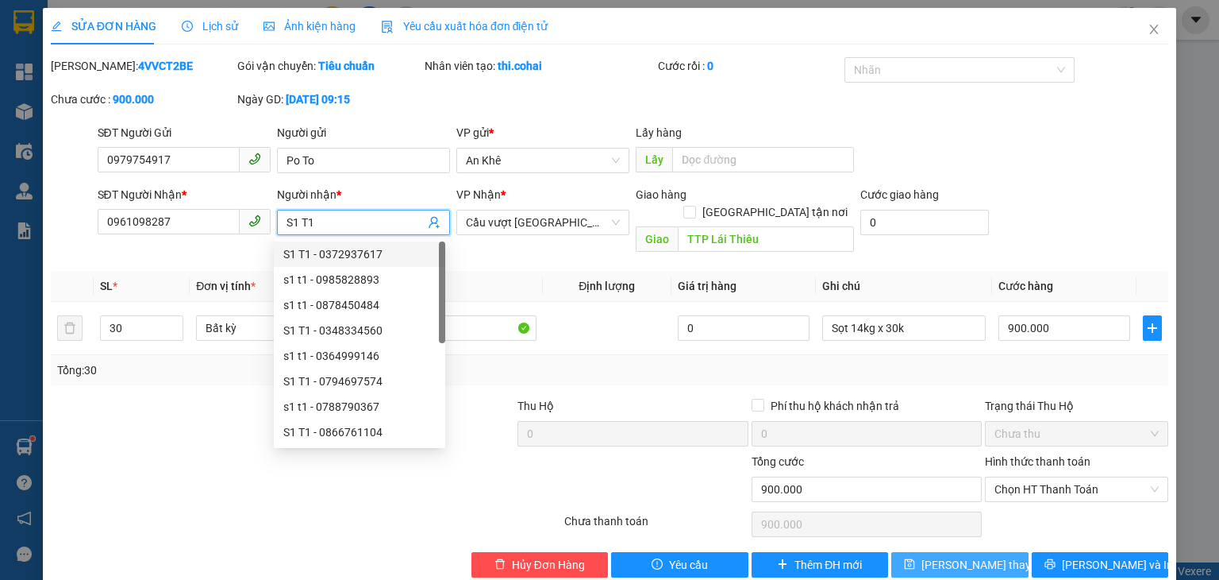
type input "S1 T1"
click at [951, 552] on button "[PERSON_NAME] thay đổi" at bounding box center [960, 564] width 137 height 25
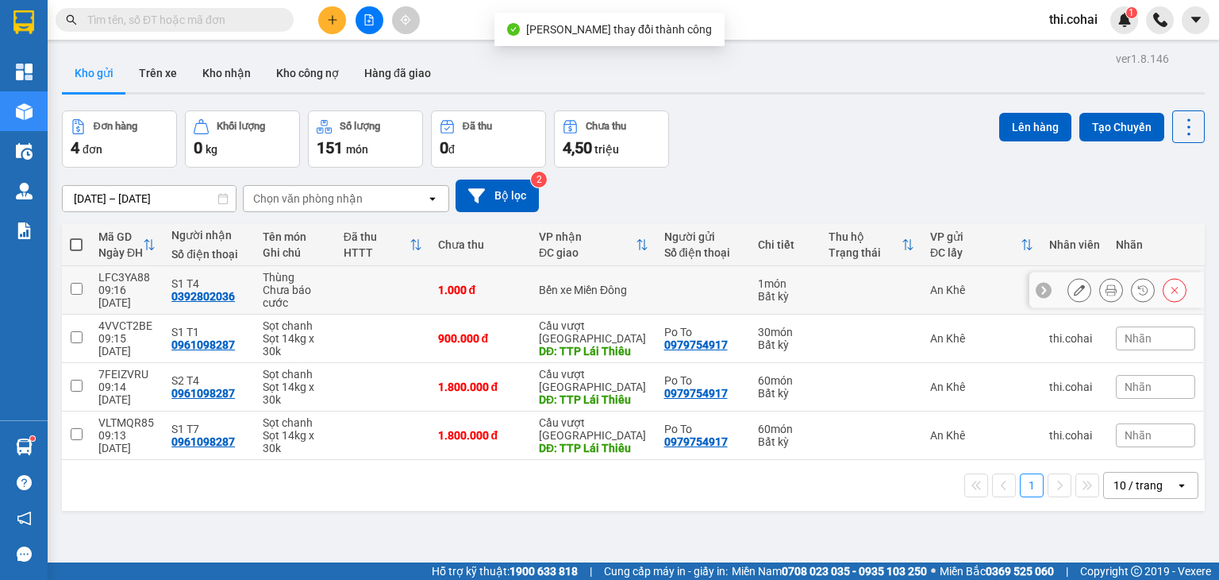
drag, startPoint x: 76, startPoint y: 283, endPoint x: 129, endPoint y: 282, distance: 53.2
click at [76, 283] on input "checkbox" at bounding box center [77, 289] width 12 height 12
checkbox input "true"
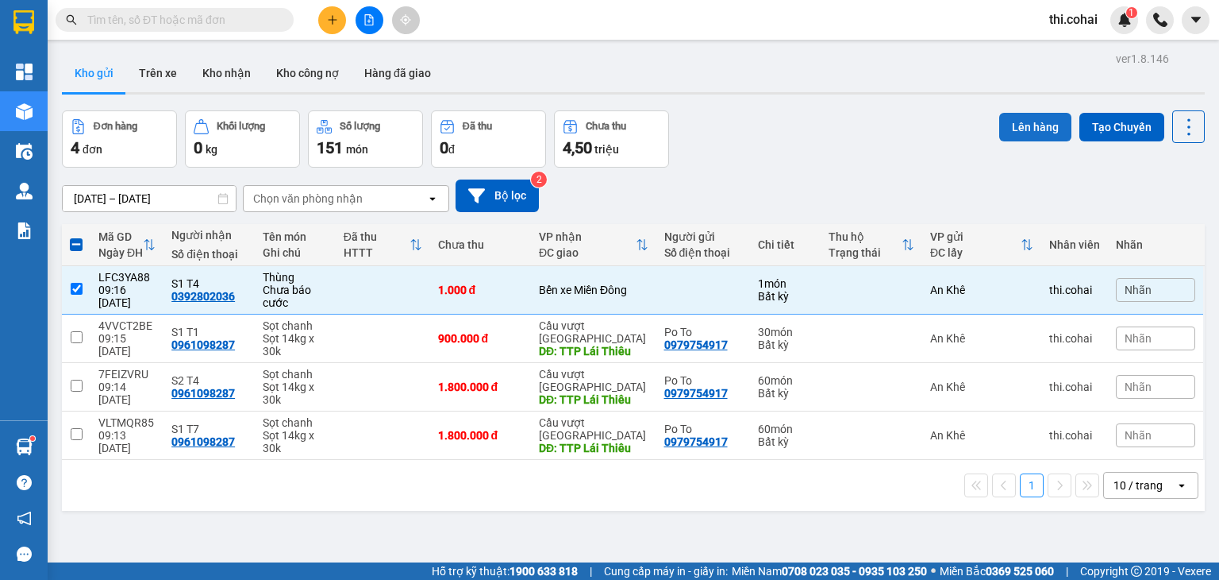
click at [1019, 124] on button "Lên hàng" at bounding box center [1036, 127] width 72 height 29
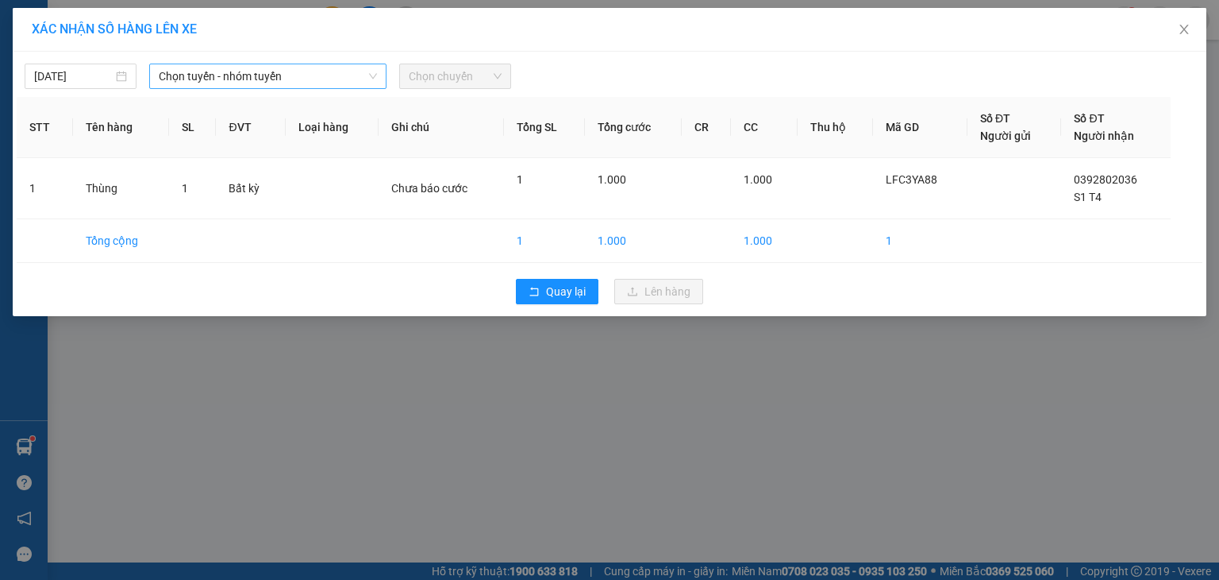
click at [319, 82] on span "Chọn tuyến - nhóm tuyến" at bounding box center [268, 76] width 218 height 24
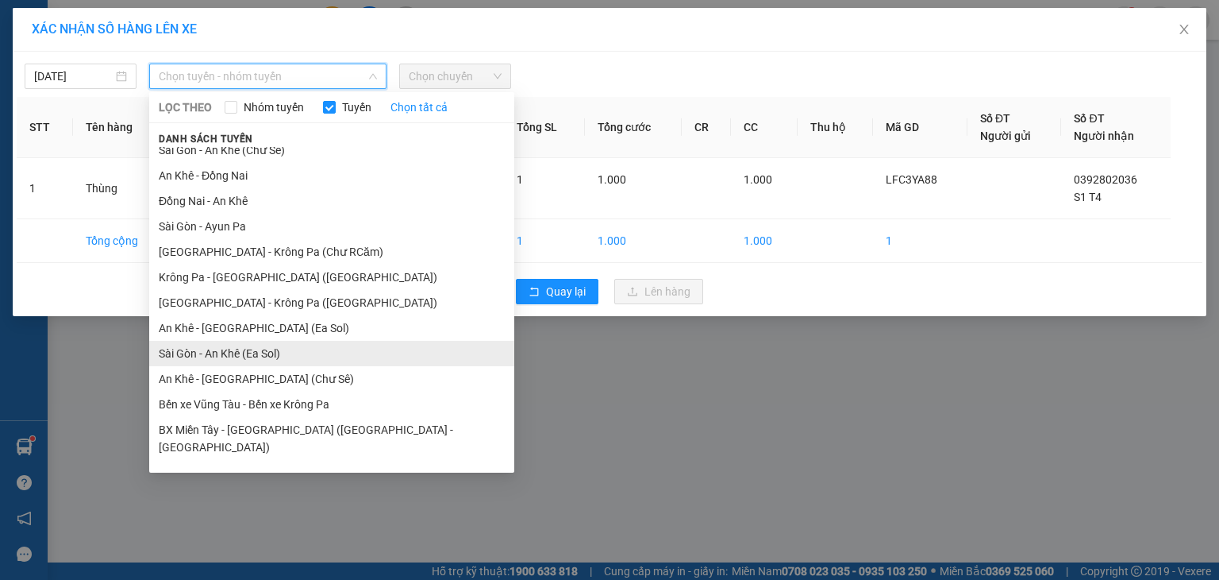
scroll to position [87, 0]
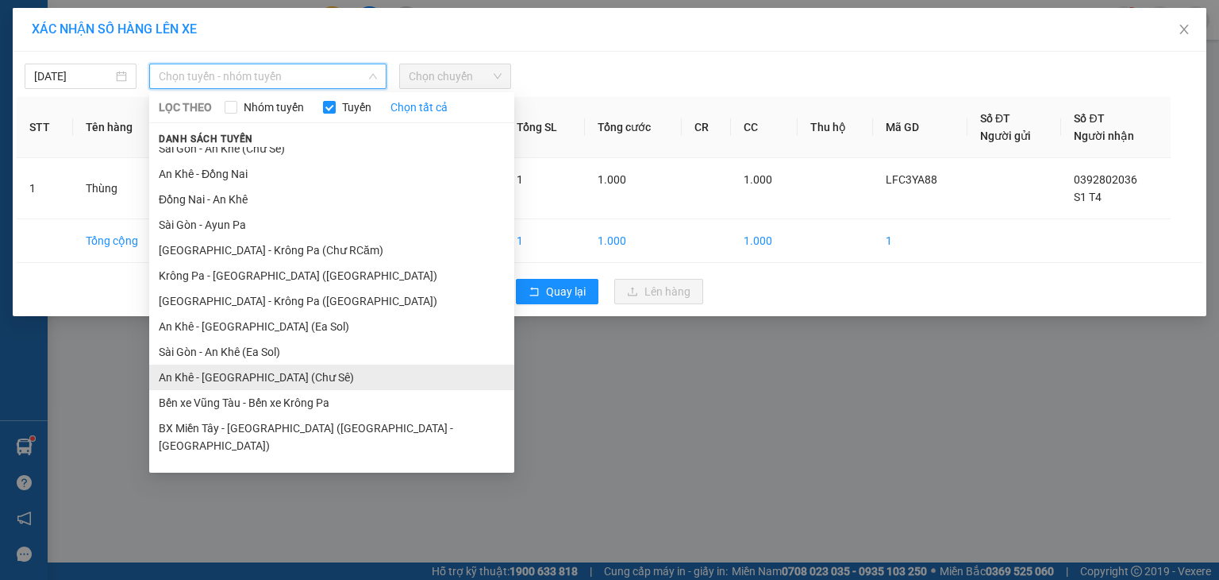
click at [232, 379] on li "An Khê - [GEOGRAPHIC_DATA] (Chư Sê)" at bounding box center [331, 376] width 365 height 25
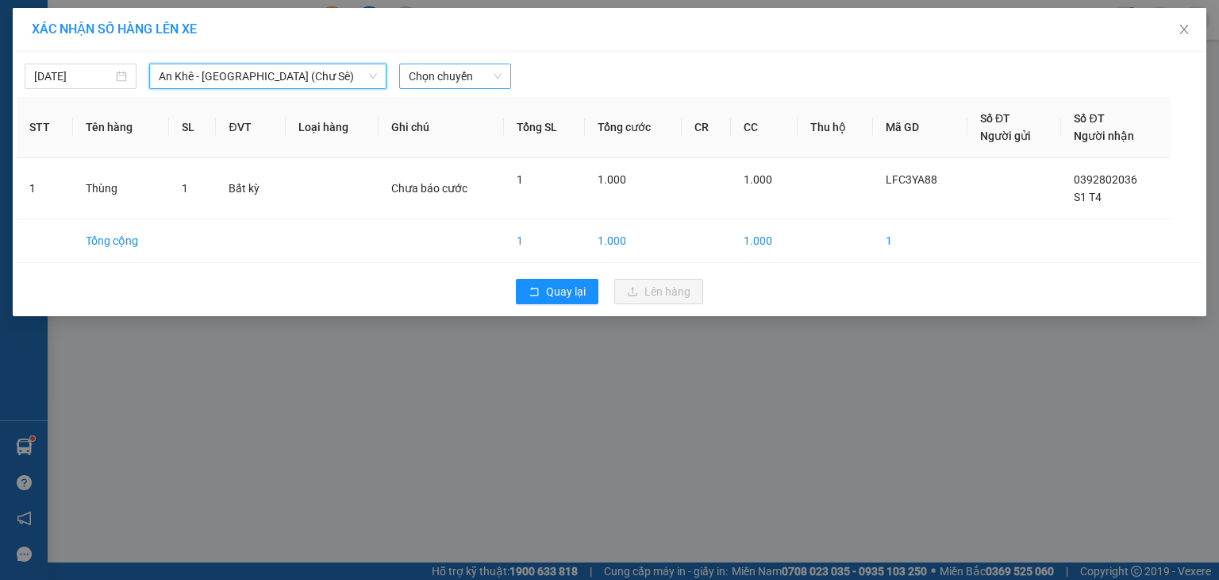
click at [455, 77] on span "Chọn chuyến" at bounding box center [455, 76] width 93 height 24
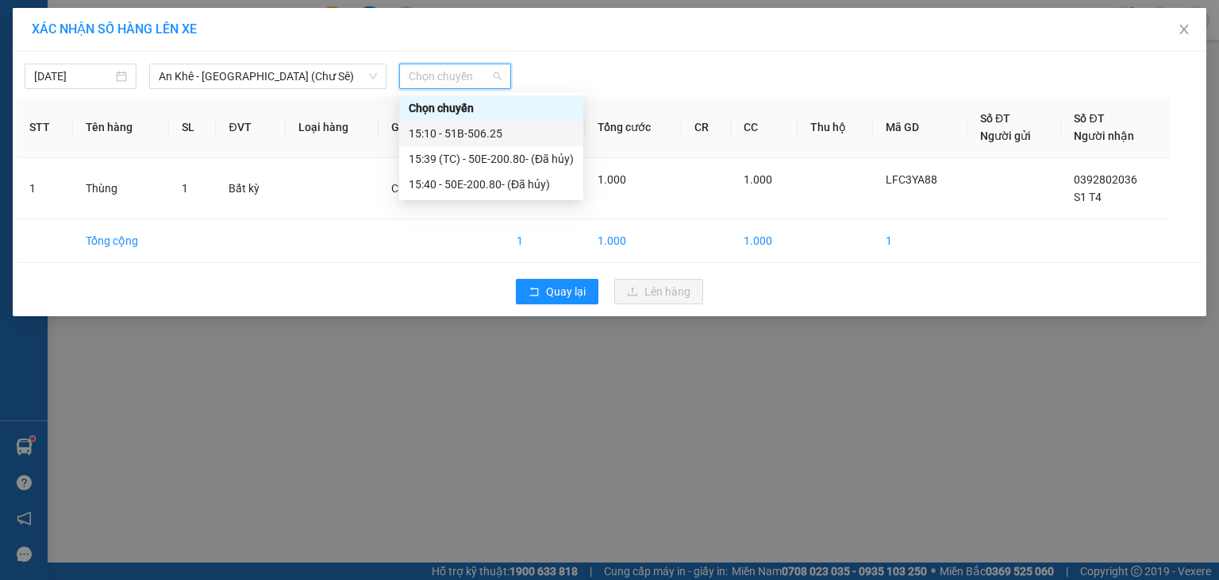
click at [464, 136] on div "15:10 - 51B-506.25" at bounding box center [491, 133] width 165 height 17
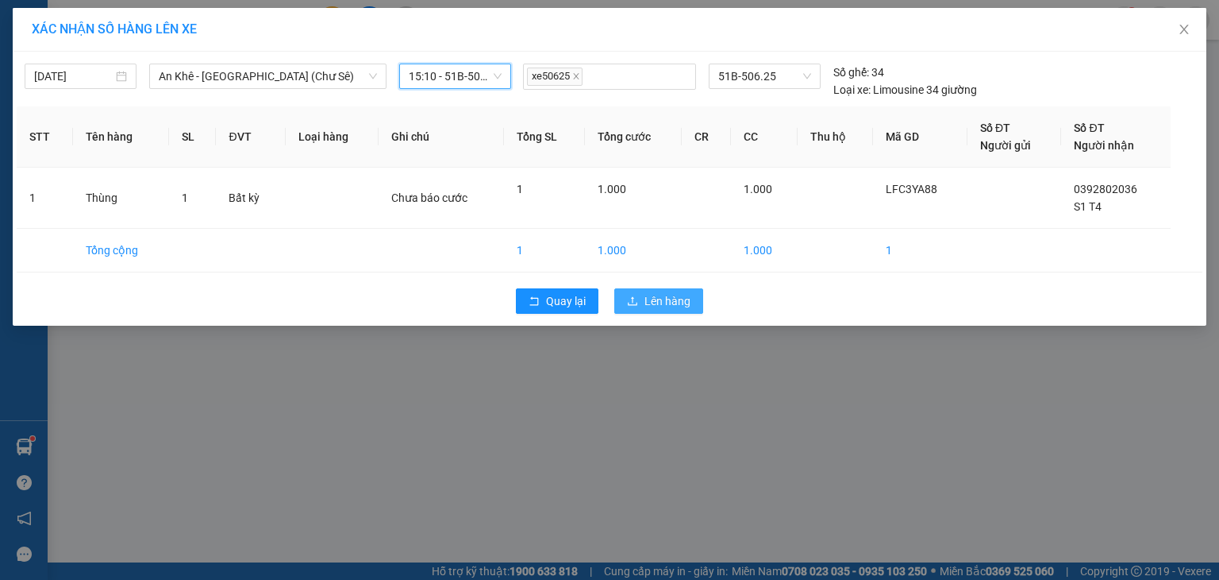
click at [648, 300] on span "Lên hàng" at bounding box center [668, 300] width 46 height 17
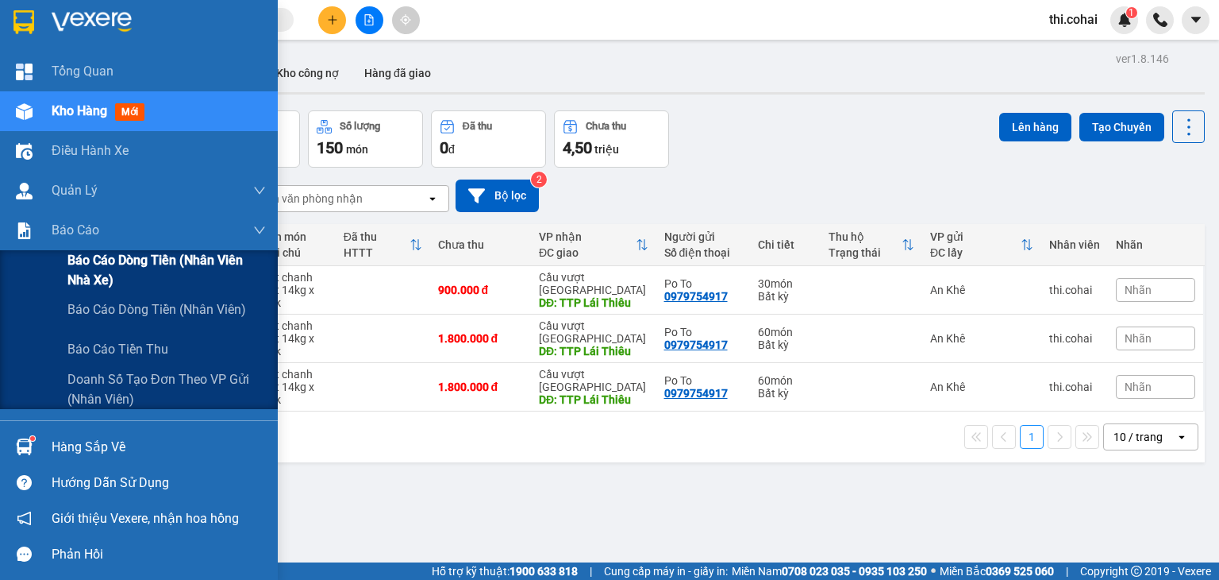
click at [91, 258] on span "Báo cáo dòng tiền (Nhân viên Nhà xe)" at bounding box center [166, 270] width 198 height 40
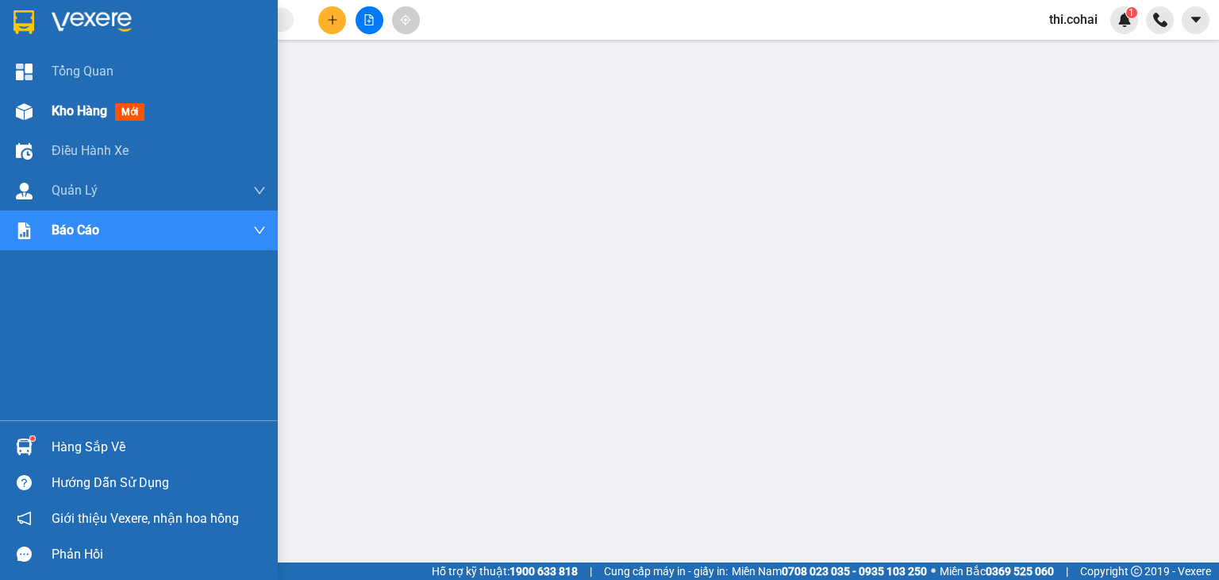
click at [73, 109] on span "Kho hàng" at bounding box center [80, 110] width 56 height 15
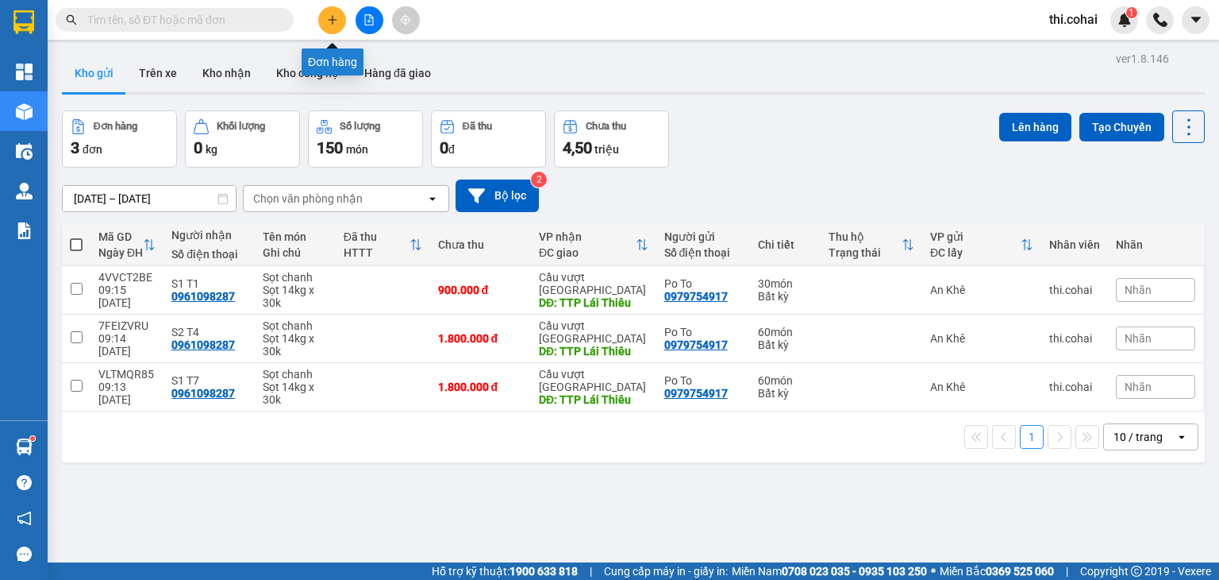
click at [331, 21] on icon "plus" at bounding box center [332, 19] width 11 height 11
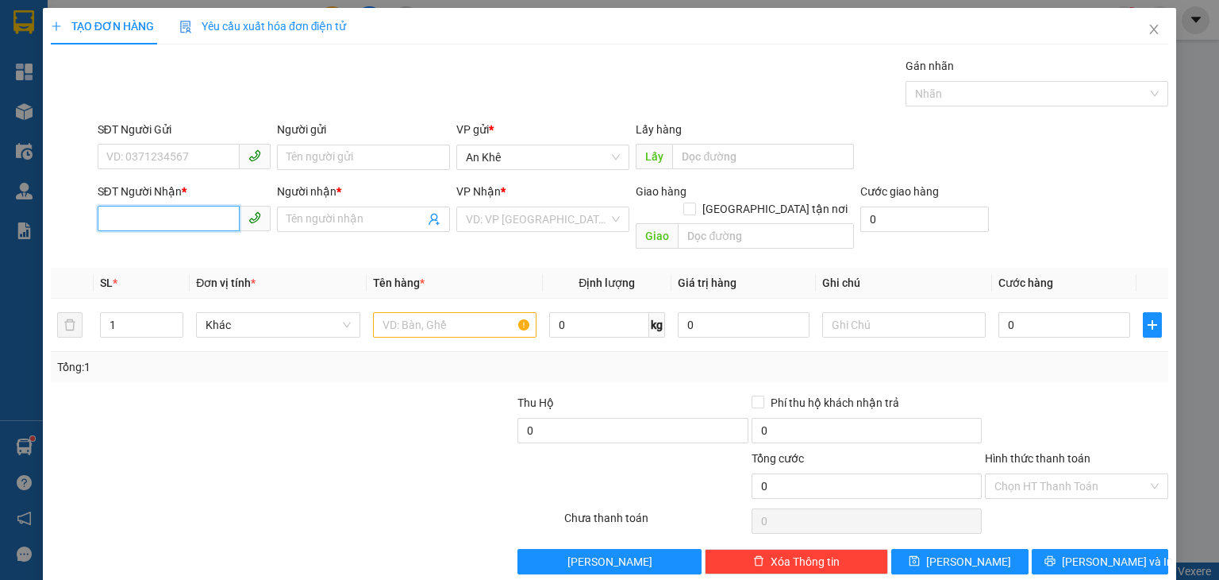
click at [195, 223] on input "SĐT Người Nhận *" at bounding box center [169, 218] width 142 height 25
type input "0935608057"
click at [191, 242] on div "0935608057 - Lệ" at bounding box center [182, 249] width 152 height 17
type input "Lệ"
type input "0935608057"
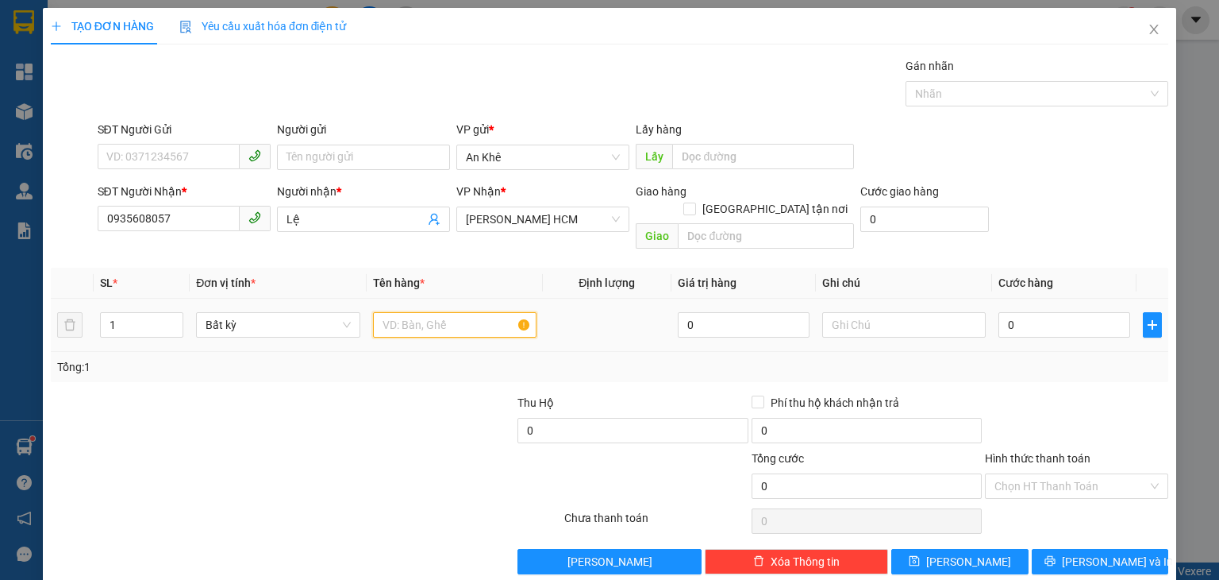
click at [475, 312] on input "text" at bounding box center [455, 324] width 164 height 25
type input "Bao"
click at [1016, 312] on input "0" at bounding box center [1065, 324] width 132 height 25
type input "1"
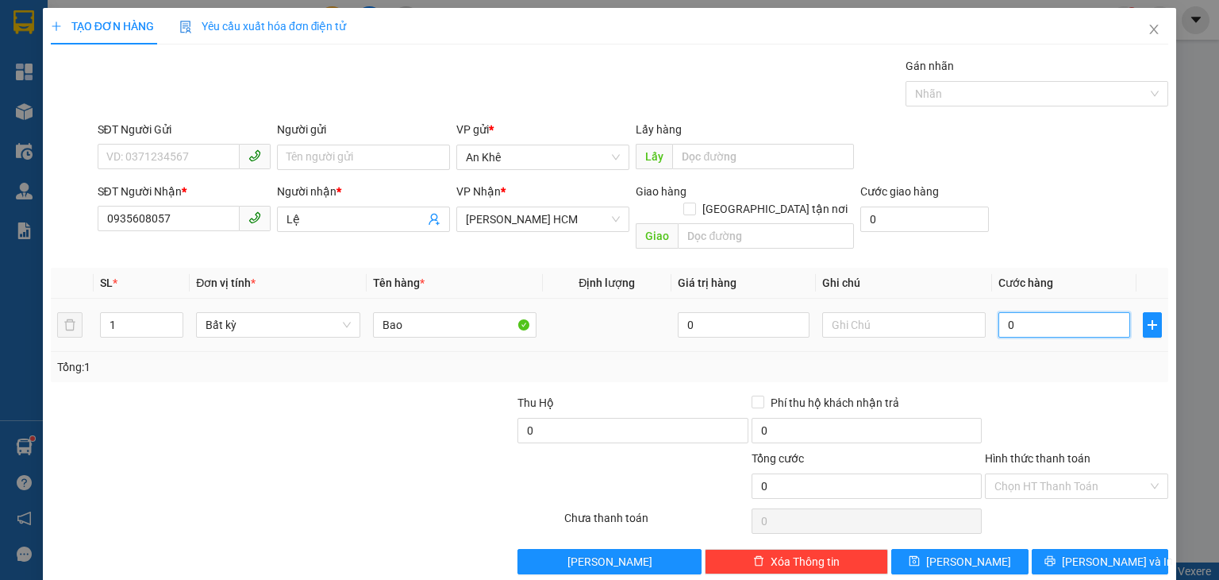
type input "1"
type input "12"
type input "120"
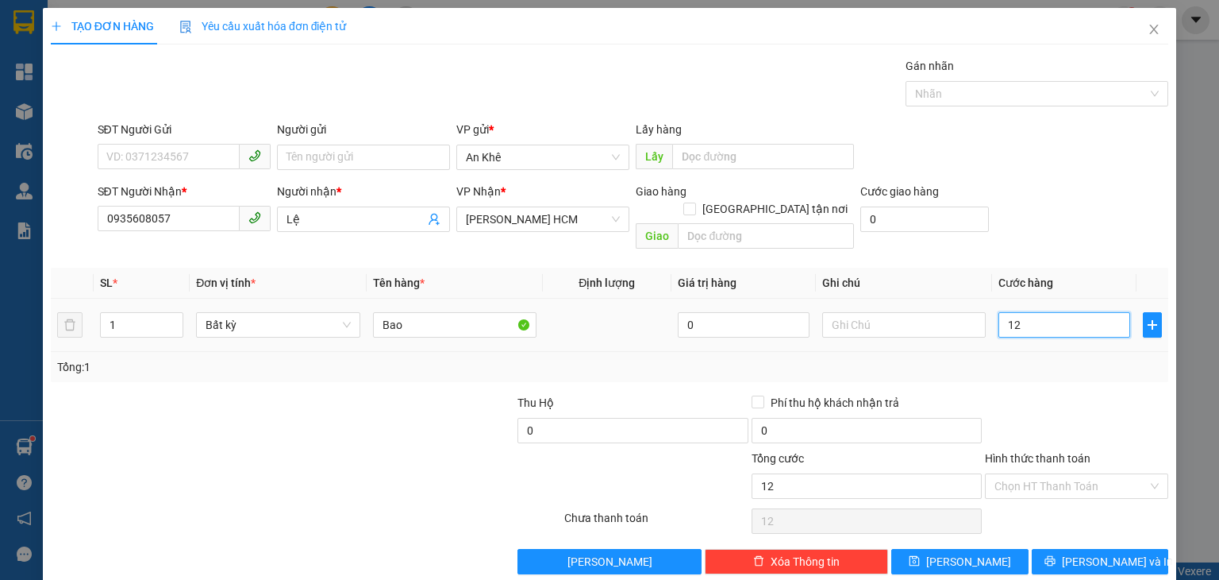
type input "120"
type input "120.000"
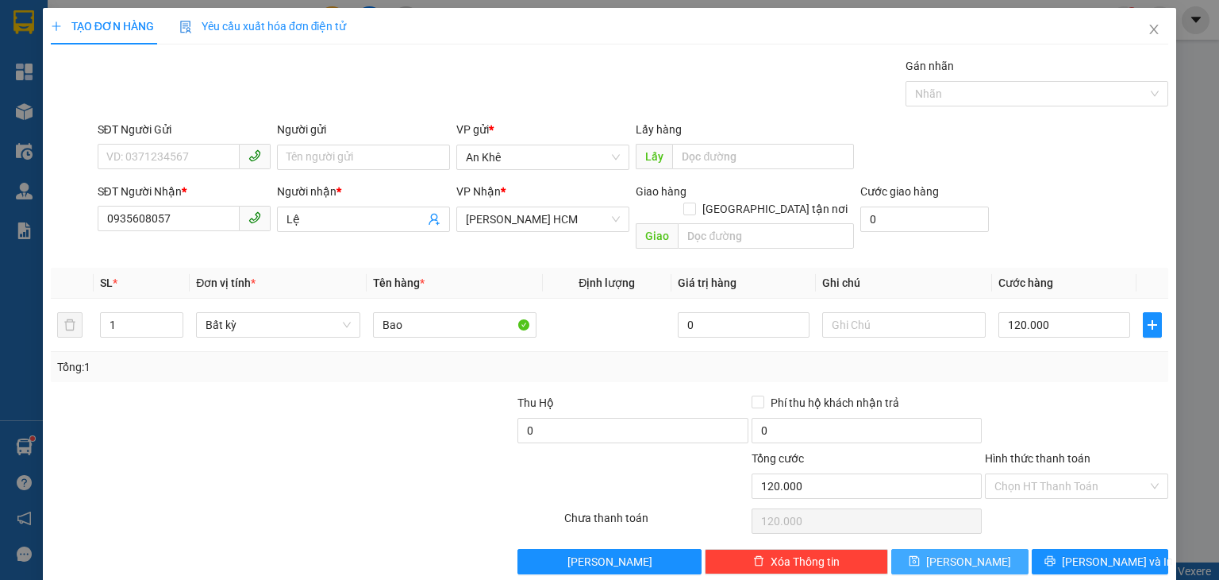
click at [995, 550] on button "[PERSON_NAME]" at bounding box center [960, 561] width 137 height 25
type input "0"
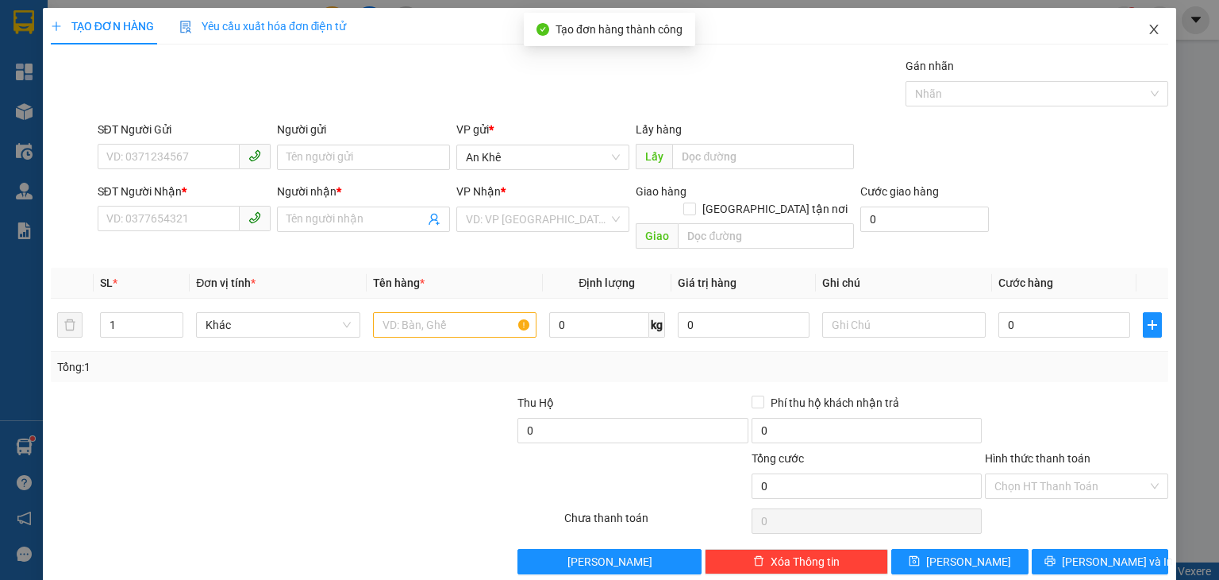
click at [1148, 25] on icon "close" at bounding box center [1154, 29] width 13 height 13
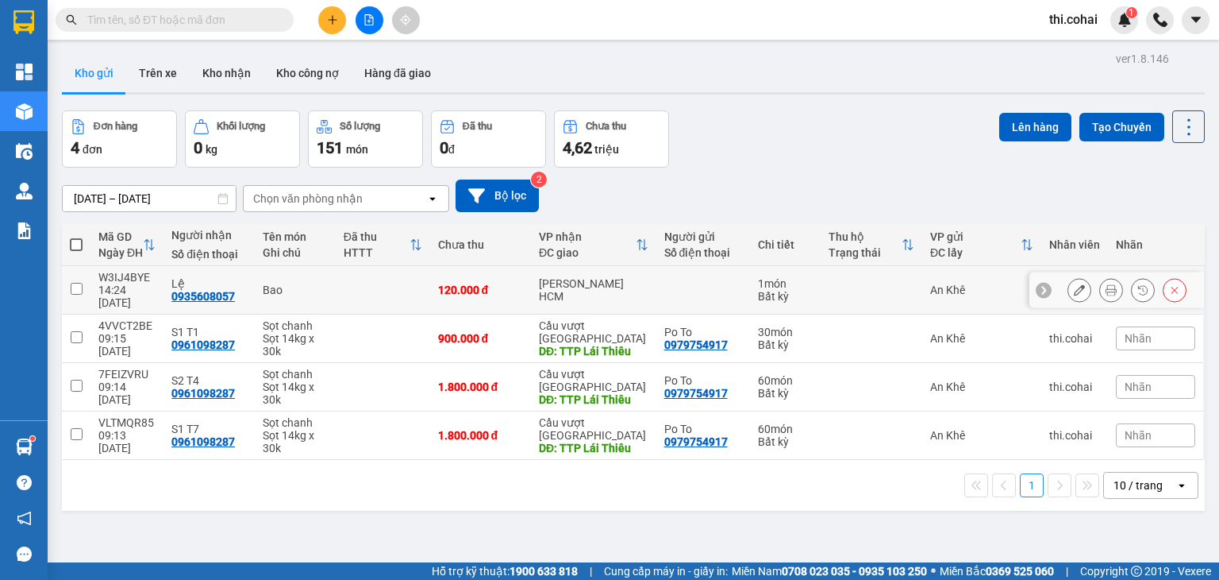
drag, startPoint x: 77, startPoint y: 279, endPoint x: 487, endPoint y: 242, distance: 412.1
click at [79, 283] on input "checkbox" at bounding box center [77, 289] width 12 height 12
checkbox input "true"
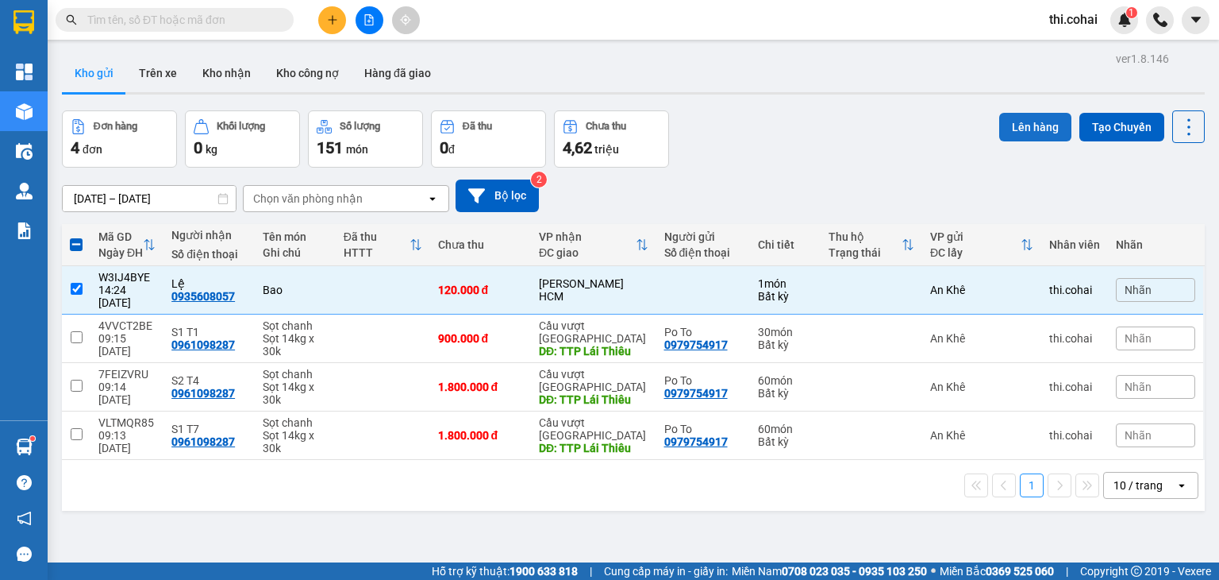
click at [1019, 131] on button "Lên hàng" at bounding box center [1036, 127] width 72 height 29
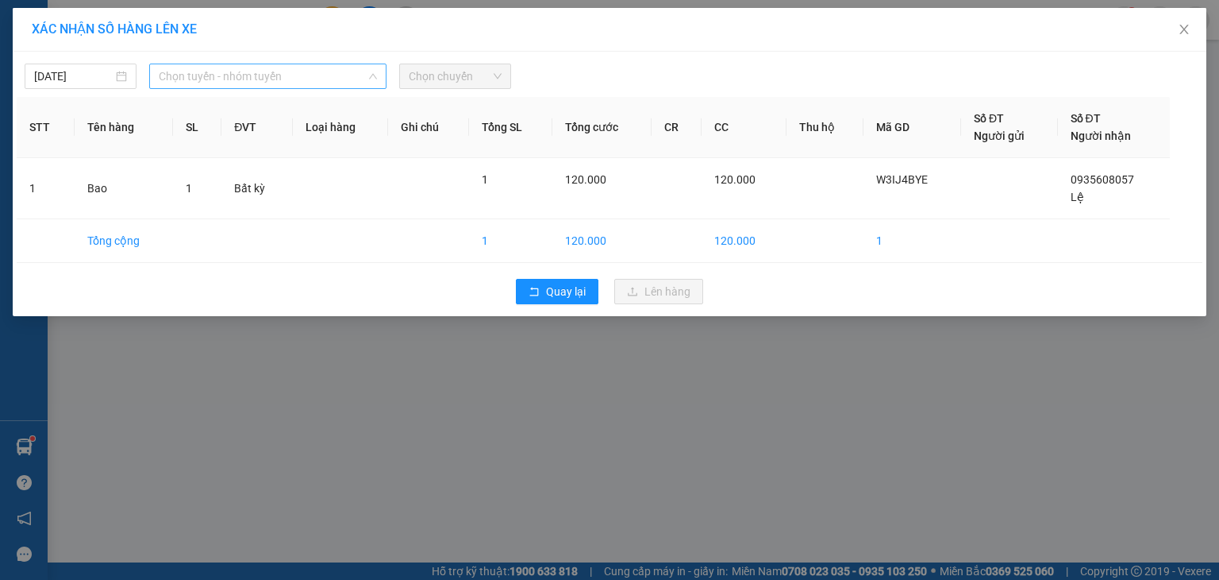
click at [201, 77] on span "Chọn tuyến - nhóm tuyến" at bounding box center [268, 76] width 218 height 24
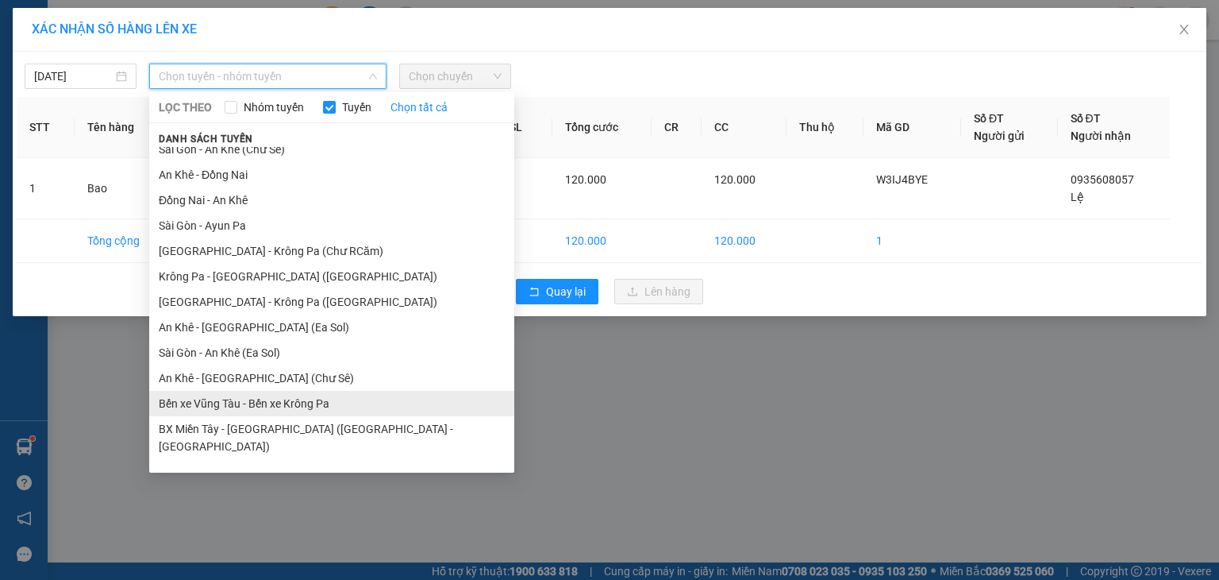
scroll to position [87, 0]
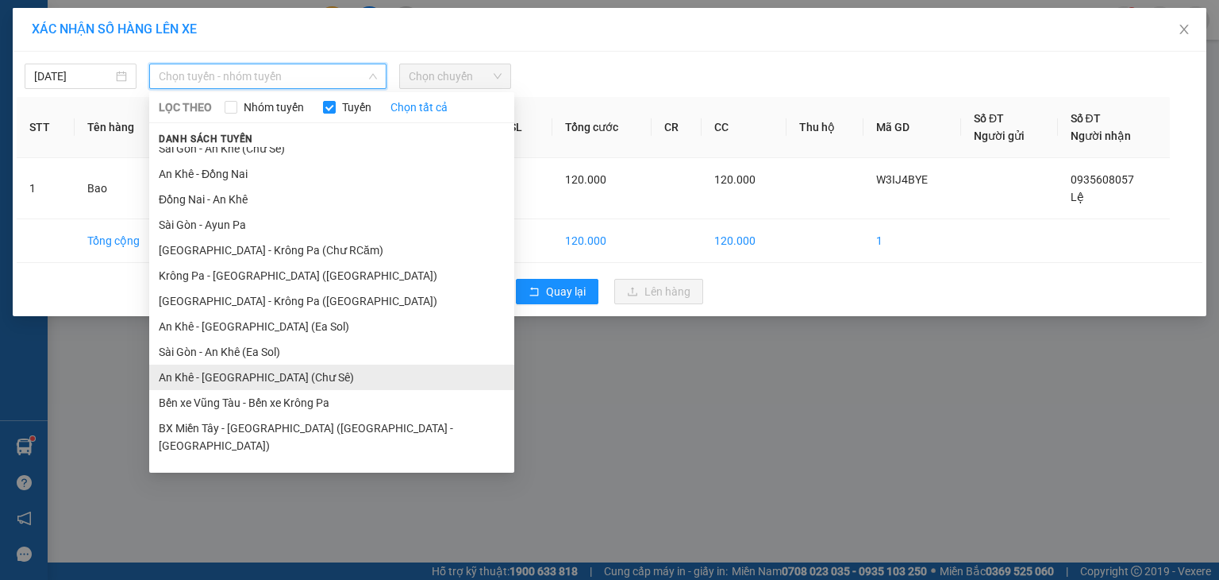
click at [222, 379] on li "An Khê - [GEOGRAPHIC_DATA] (Chư Sê)" at bounding box center [331, 376] width 365 height 25
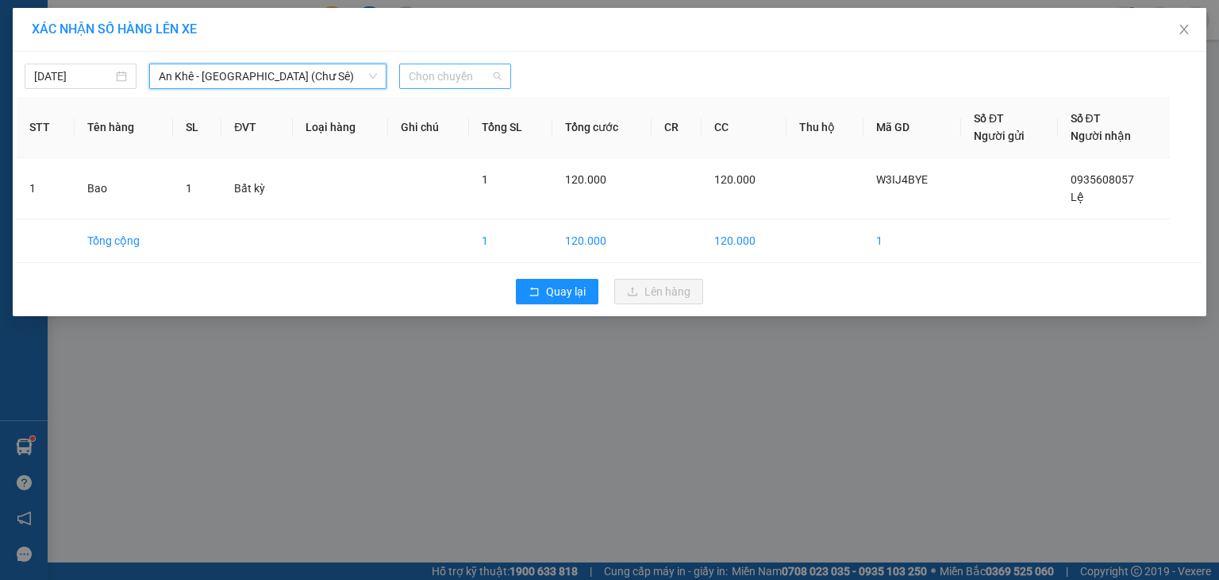
click at [485, 78] on span "Chọn chuyến" at bounding box center [455, 76] width 93 height 24
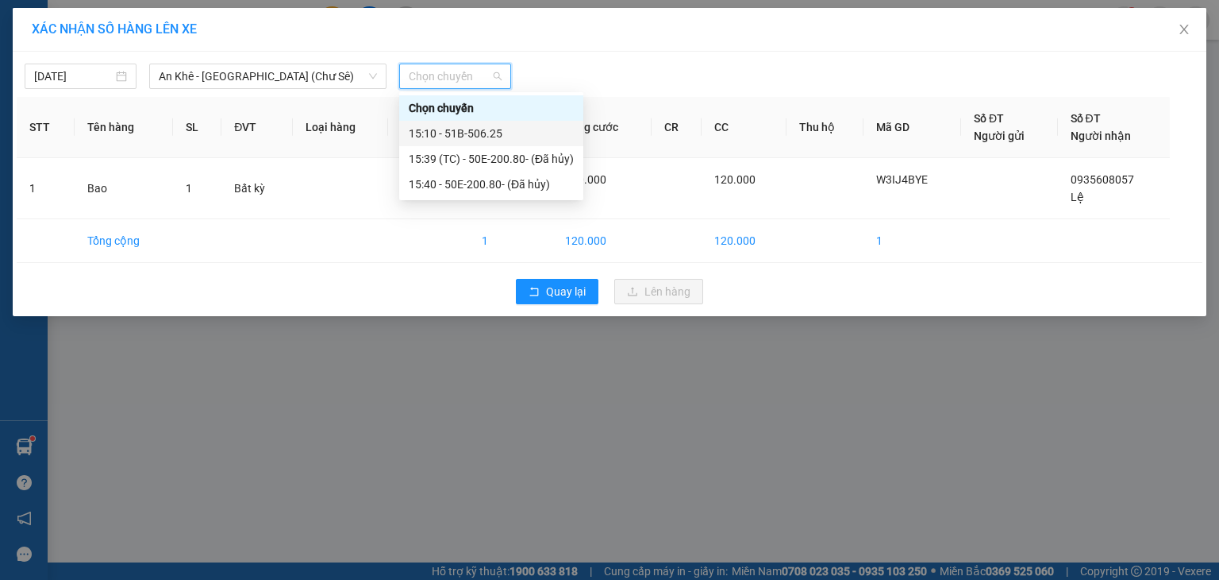
click at [475, 128] on div "15:10 - 51B-506.25" at bounding box center [491, 133] width 165 height 17
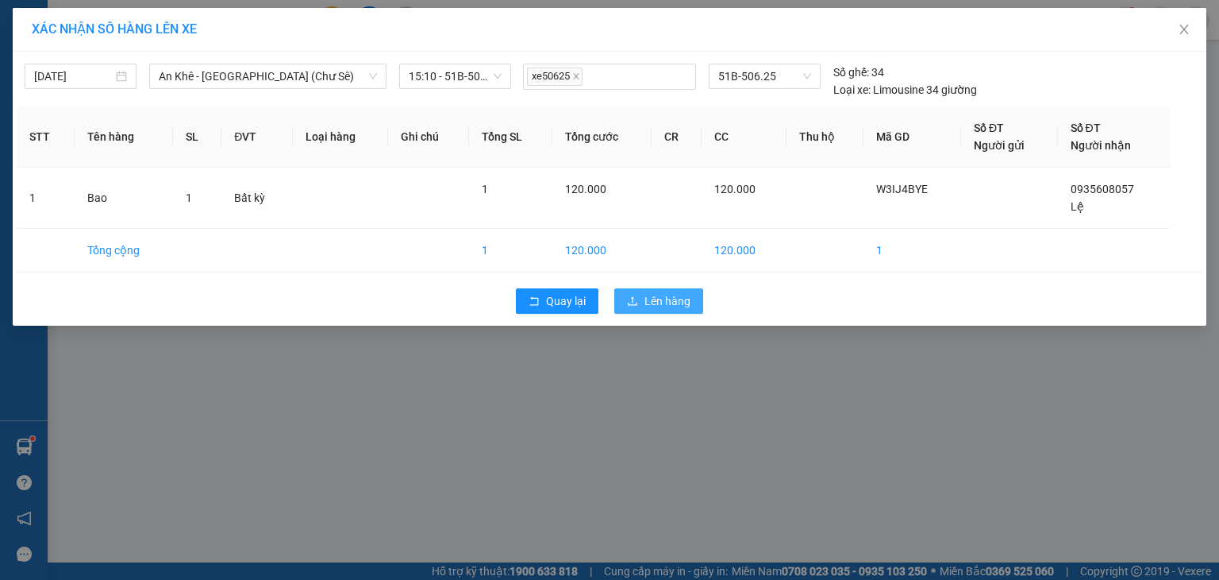
drag, startPoint x: 661, startPoint y: 298, endPoint x: 664, endPoint y: 358, distance: 60.4
click at [661, 298] on span "Lên hàng" at bounding box center [668, 300] width 46 height 17
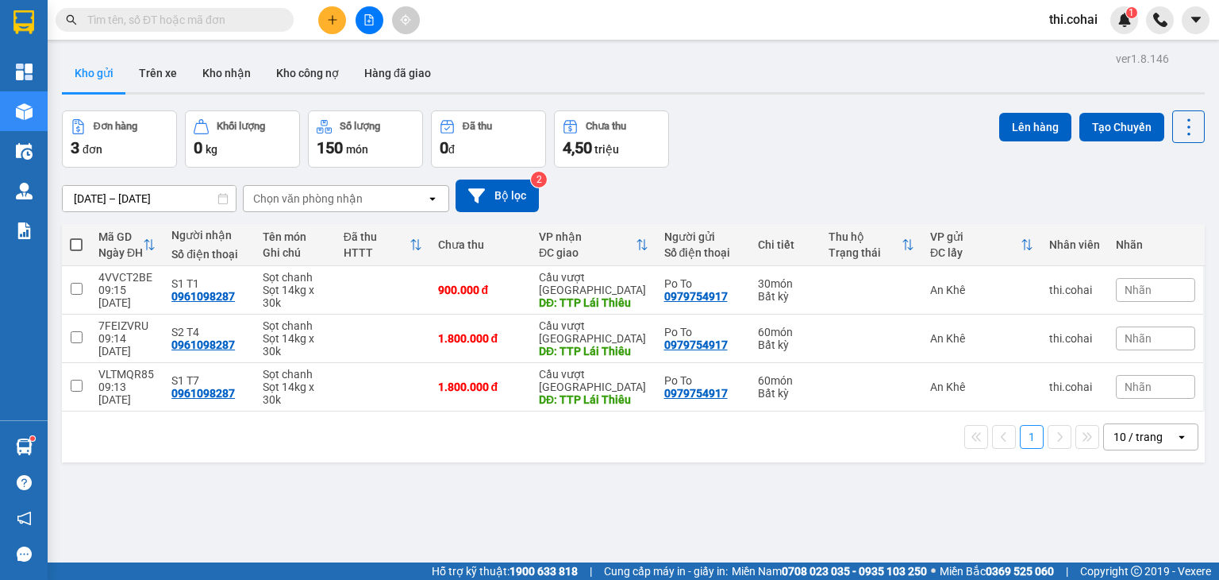
click at [325, 23] on button at bounding box center [332, 20] width 28 height 28
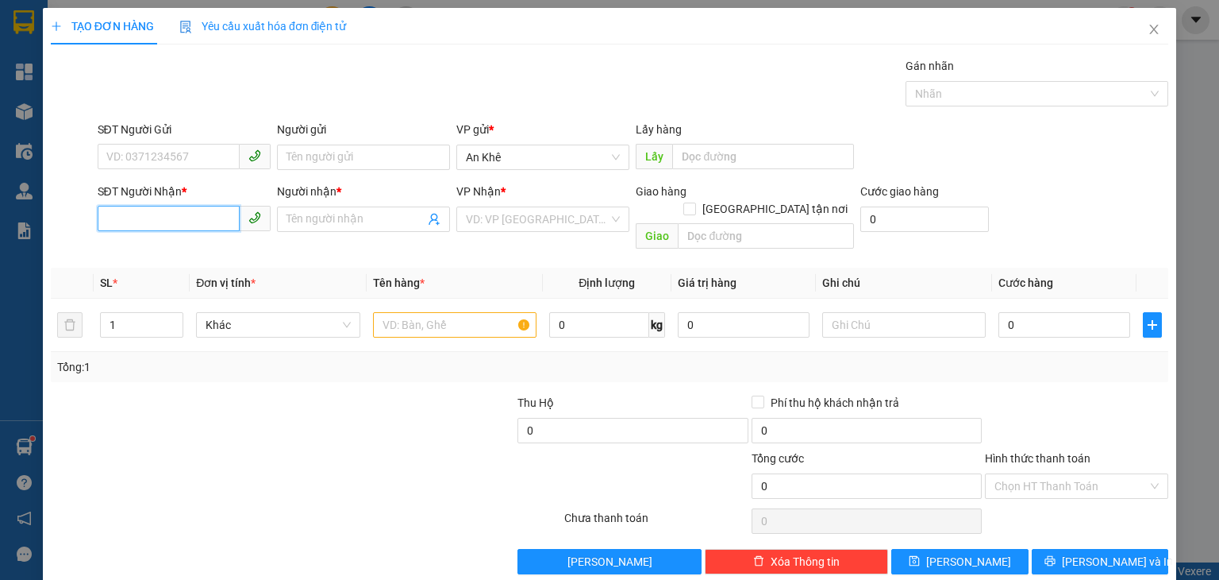
click at [193, 218] on input "SĐT Người Nhận *" at bounding box center [169, 218] width 142 height 25
click at [321, 219] on input "Người nhận *" at bounding box center [356, 218] width 138 height 17
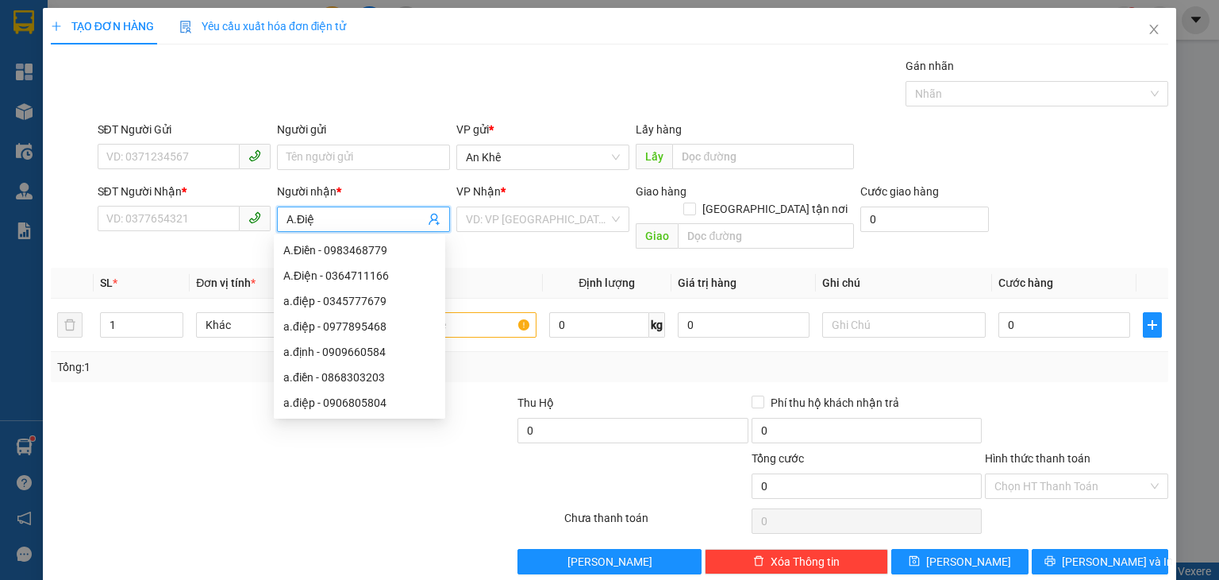
type input "A.Điện"
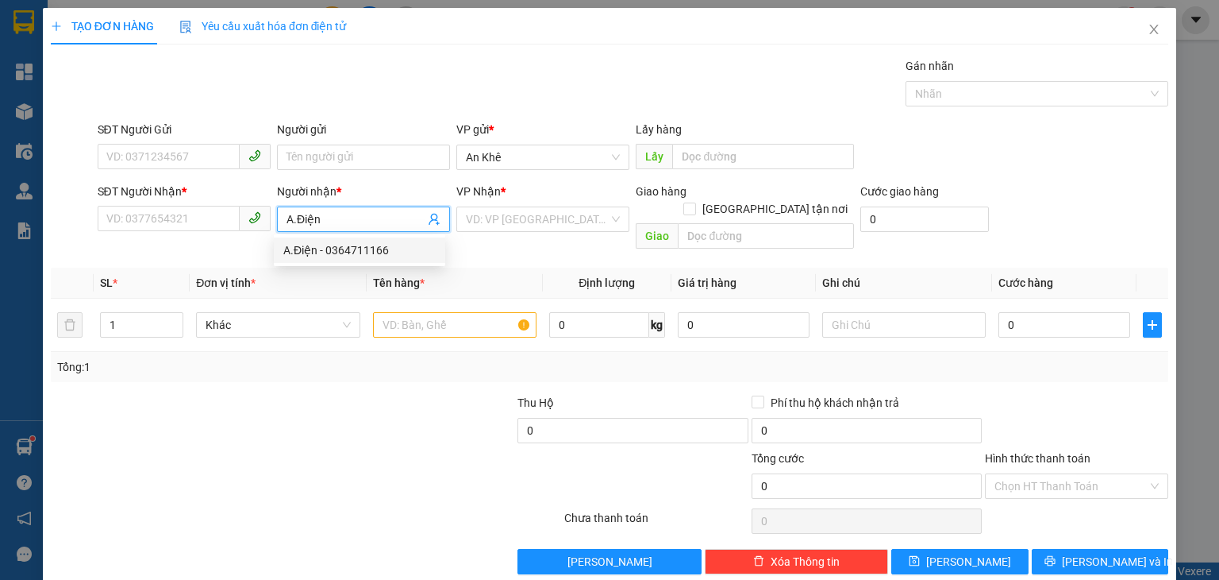
click at [322, 248] on div "A.Điện - 0364711166" at bounding box center [359, 249] width 152 height 17
type input "0364711166"
type input "A.Điện"
click at [537, 223] on input "search" at bounding box center [537, 219] width 143 height 24
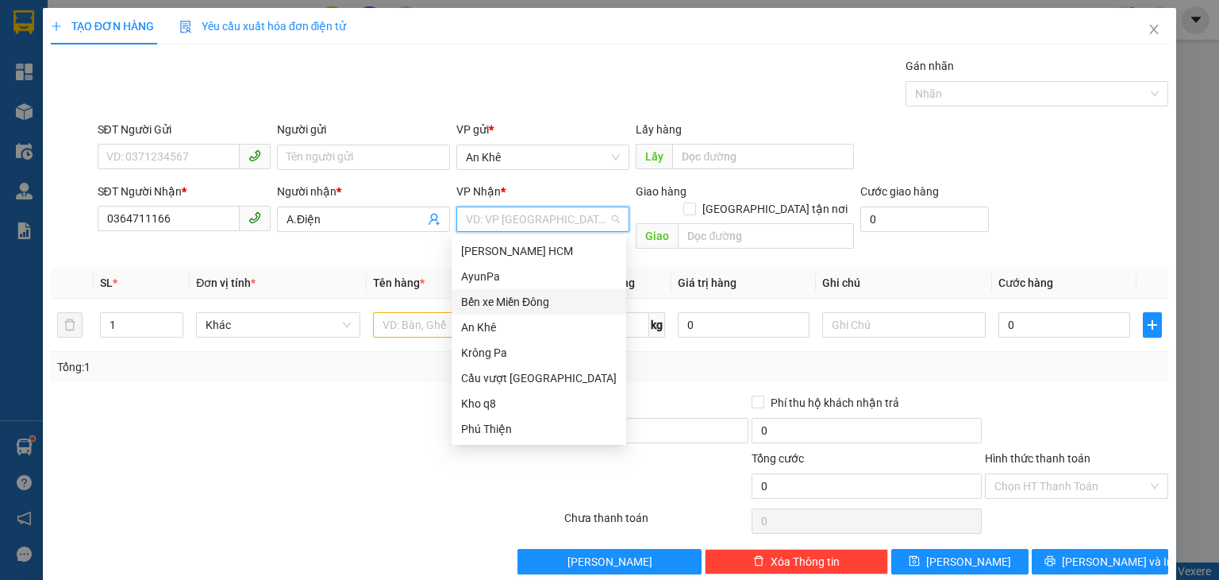
click at [533, 305] on div "Bến xe Miền Đông" at bounding box center [539, 301] width 156 height 17
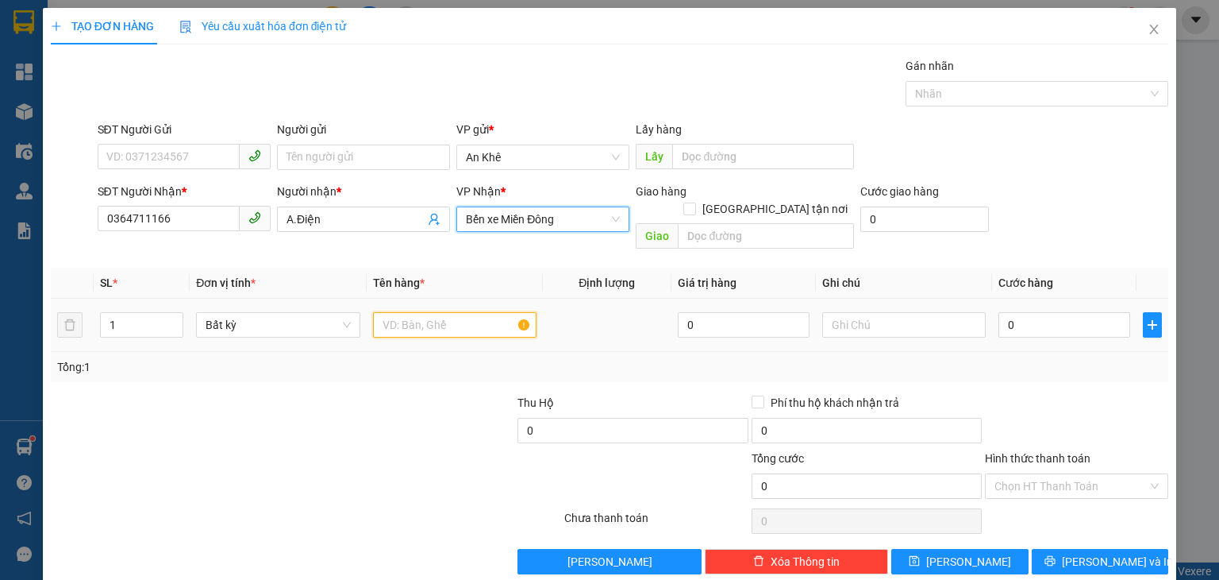
click at [457, 312] on input "text" at bounding box center [455, 324] width 164 height 25
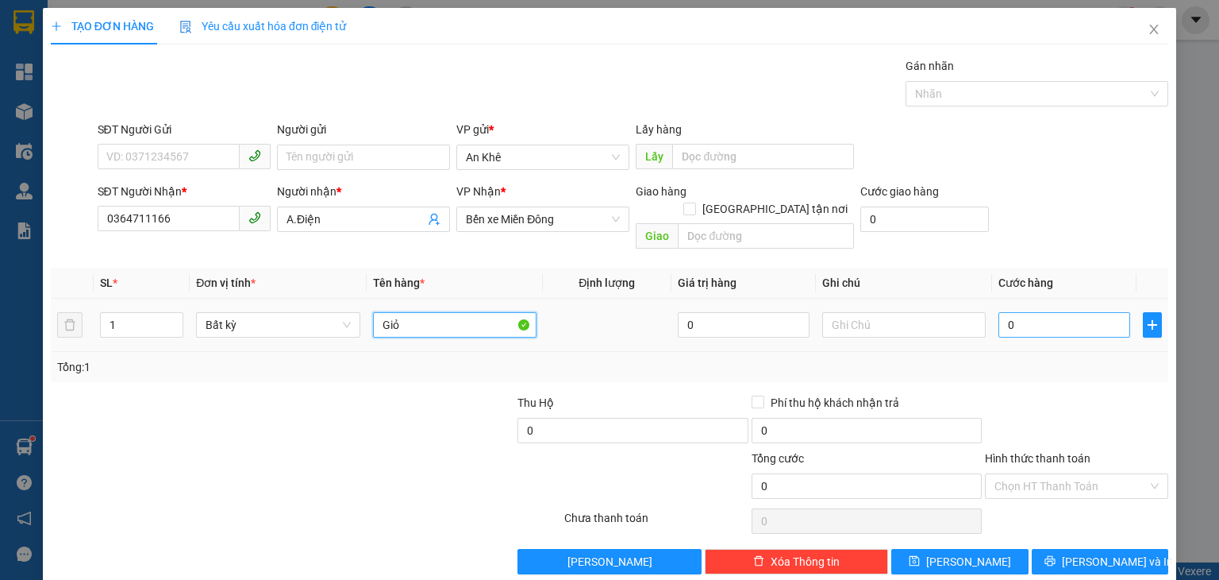
type input "Giỏ"
click at [1027, 312] on input "0" at bounding box center [1065, 324] width 132 height 25
type input "1"
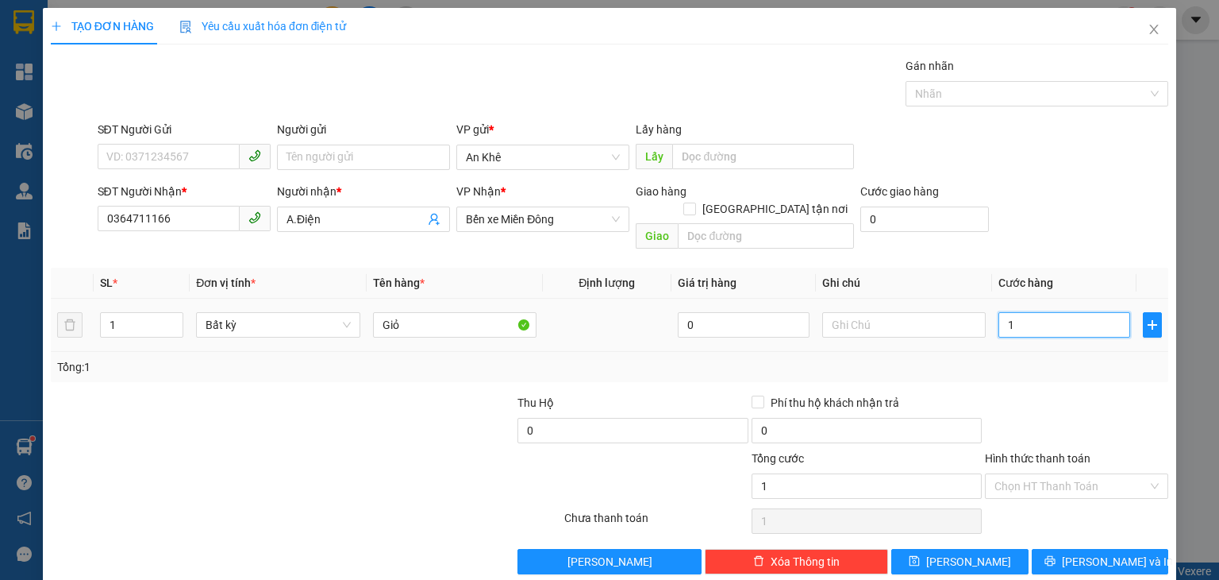
type input "10"
type input "100"
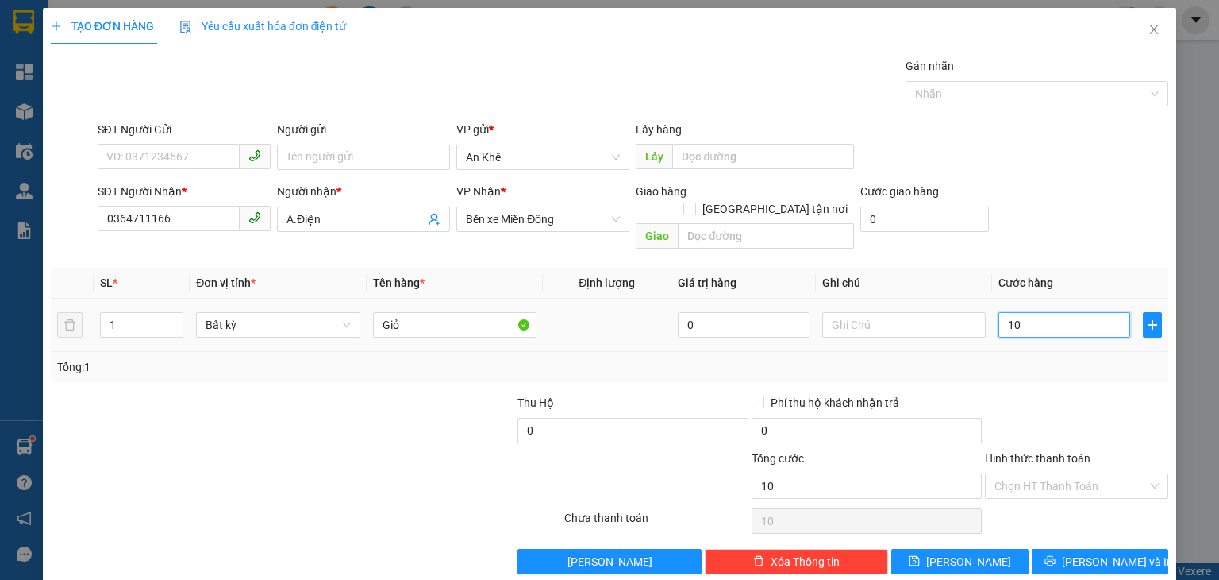
type input "100"
type input "100.000"
click at [1148, 324] on icon "plus" at bounding box center [1153, 324] width 10 height 1
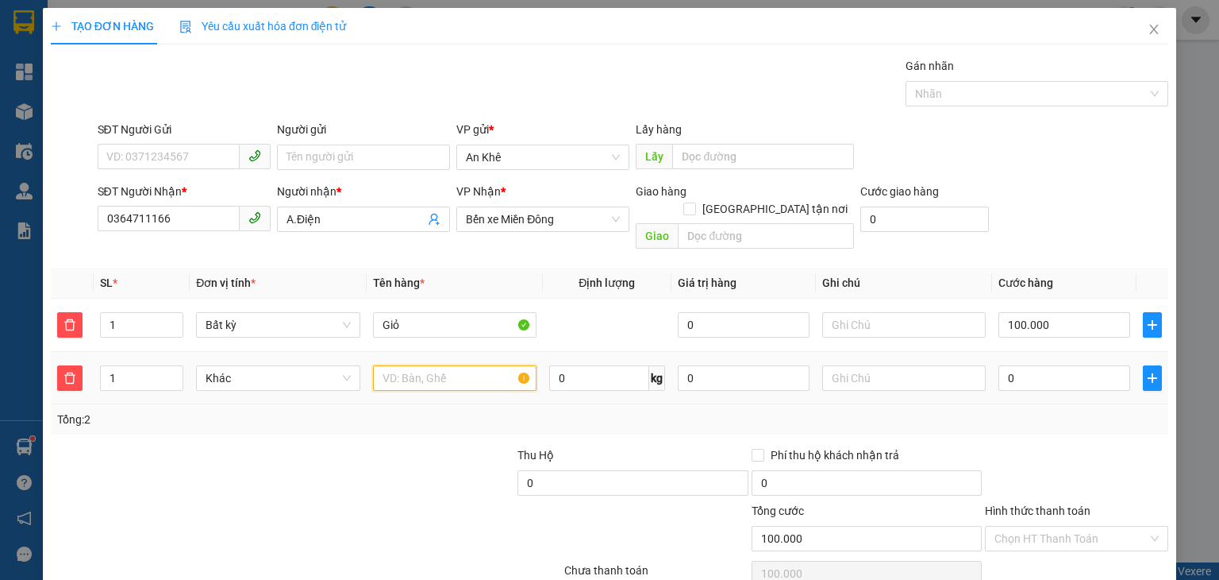
click at [411, 365] on input "text" at bounding box center [455, 377] width 164 height 25
type input "T.xốp"
click at [1034, 365] on input "0" at bounding box center [1065, 377] width 132 height 25
type input "100.007"
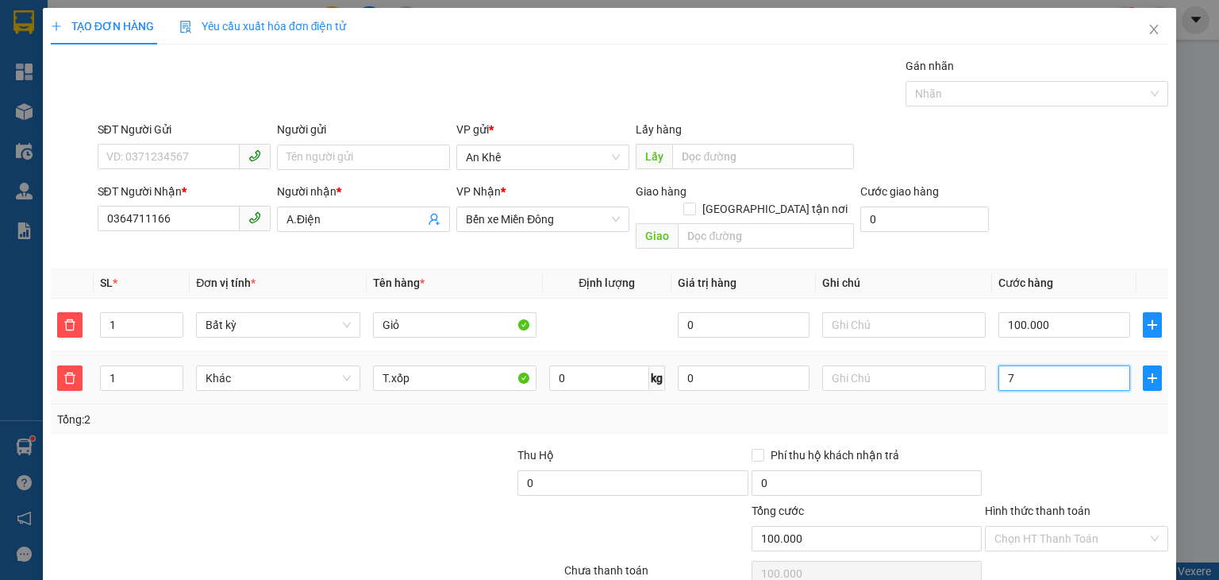
type input "7"
type input "100.070"
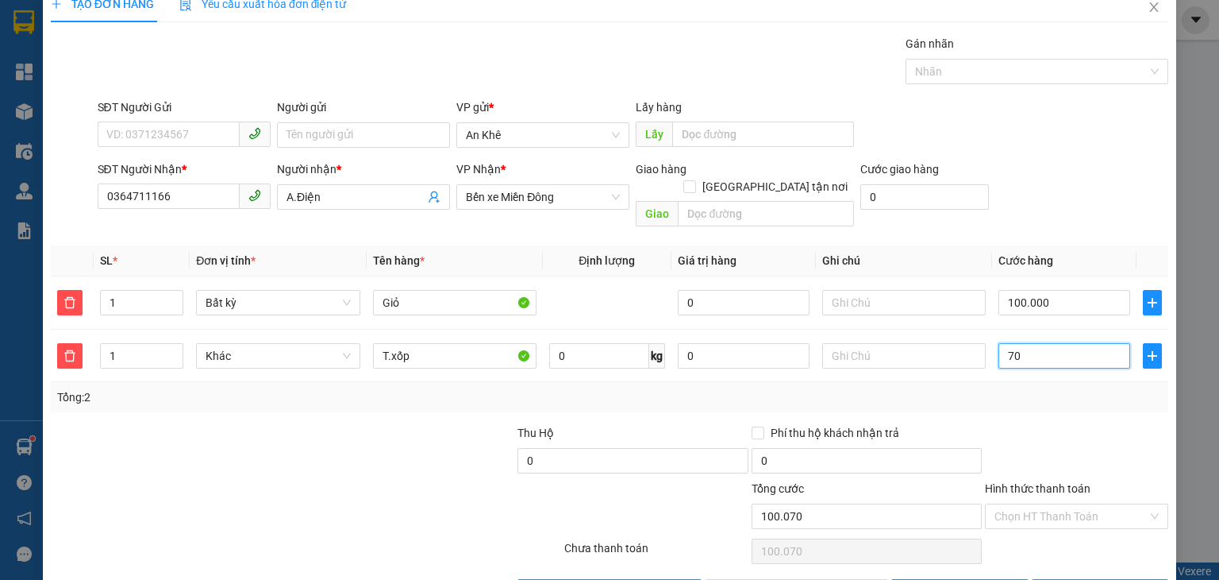
scroll to position [60, 0]
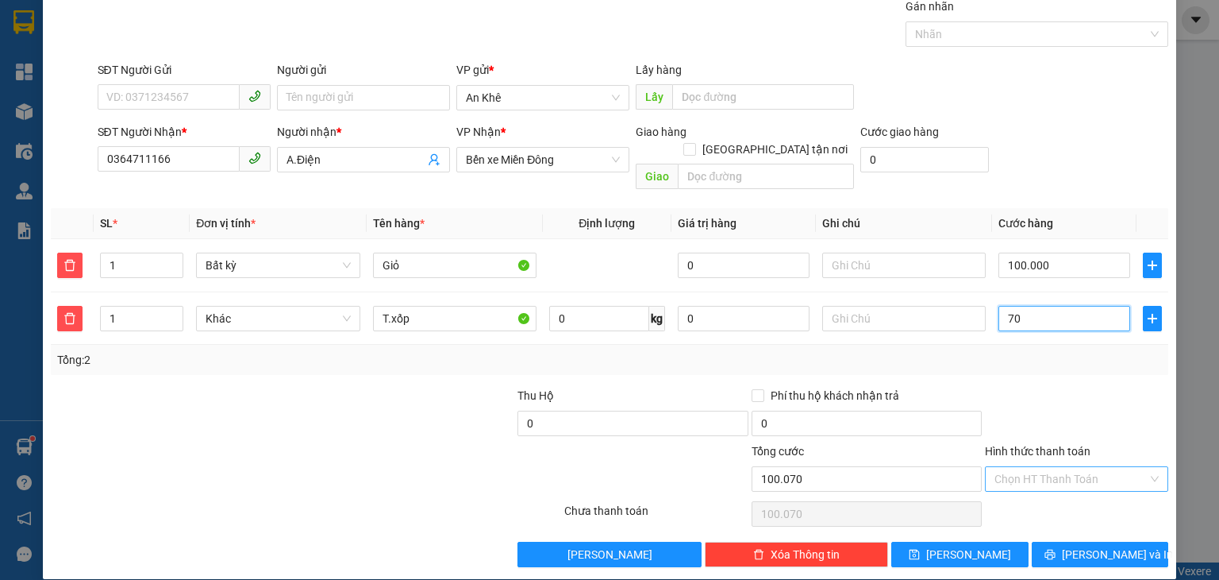
type input "70"
type input "170.000"
type input "70.000"
click at [1058, 467] on input "Hình thức thanh toán" at bounding box center [1071, 479] width 153 height 24
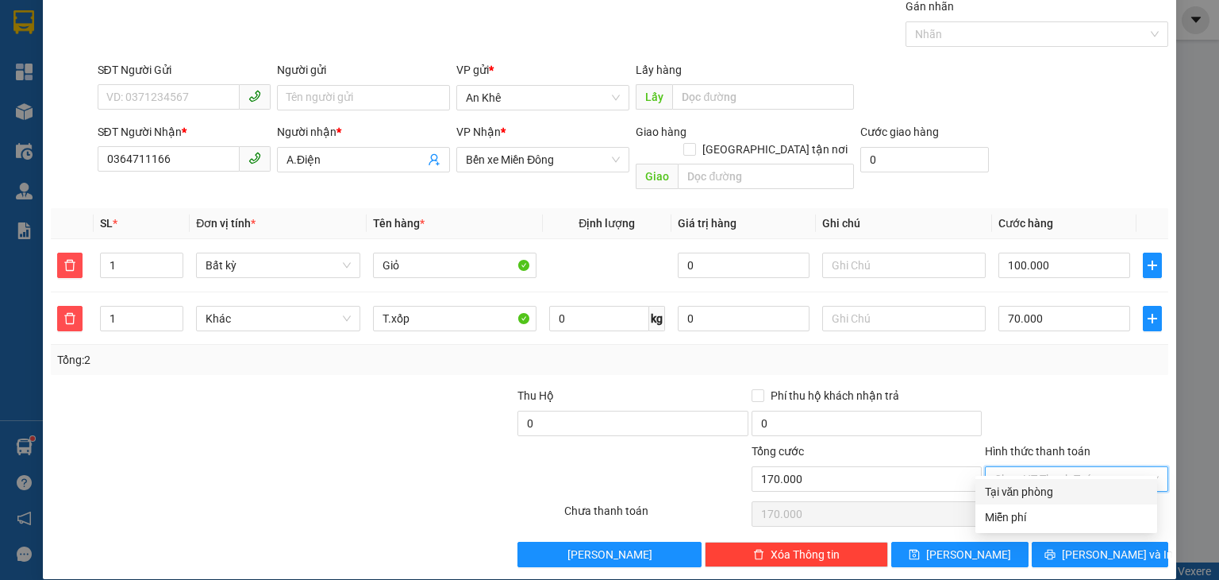
click at [1043, 493] on div "Tại văn phòng" at bounding box center [1066, 491] width 163 height 17
type input "0"
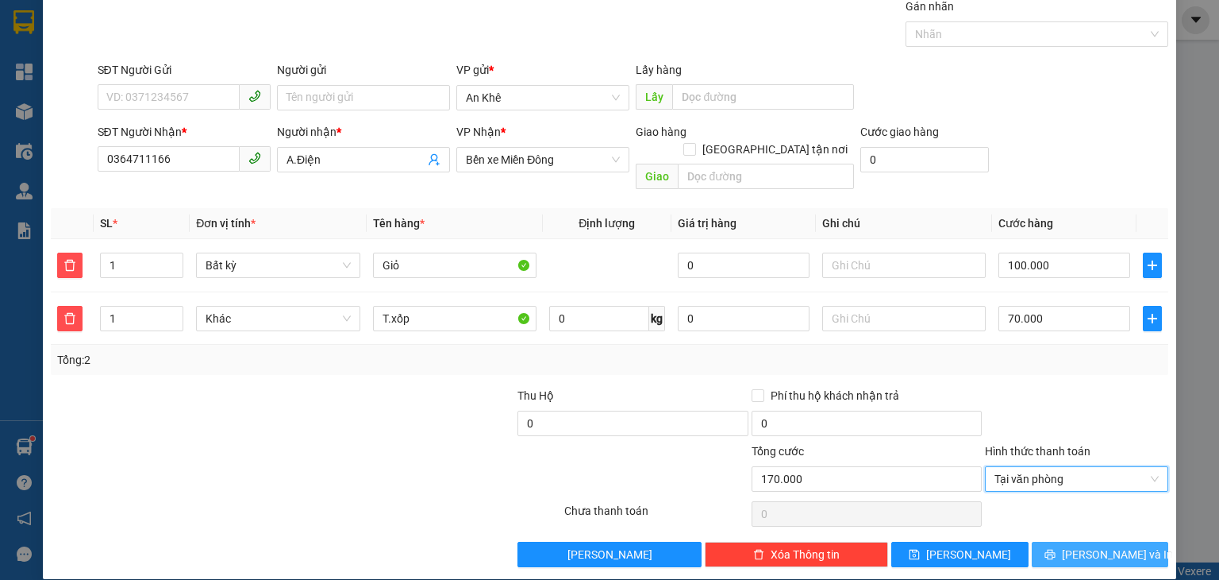
click at [1076, 545] on span "[PERSON_NAME] và In" at bounding box center [1117, 553] width 111 height 17
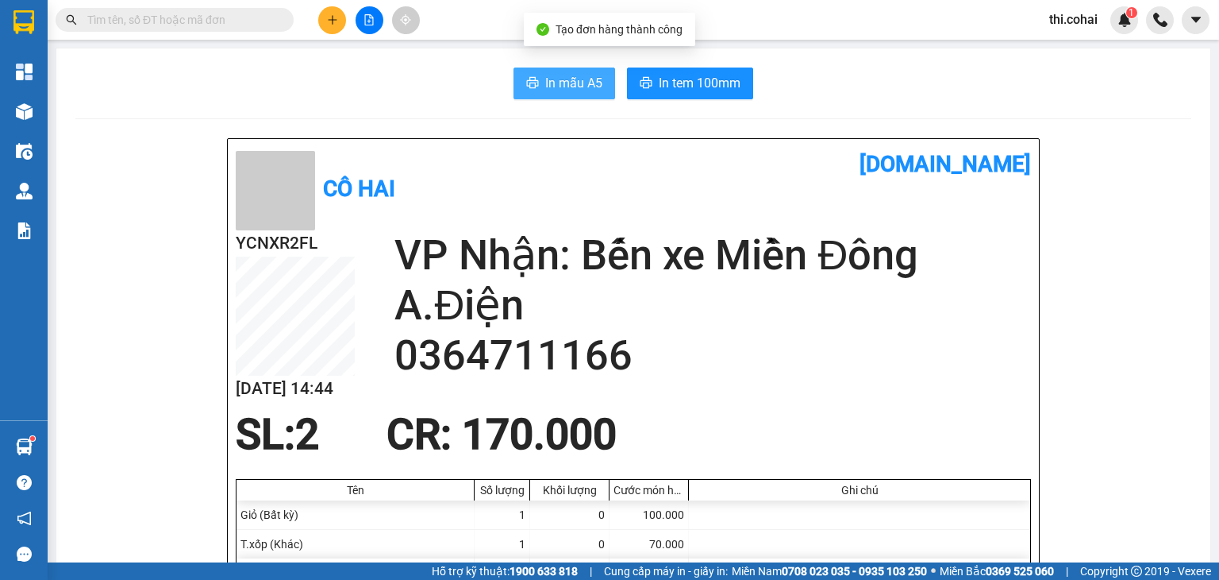
click at [558, 71] on button "In mẫu A5" at bounding box center [565, 83] width 102 height 32
click at [573, 88] on span "In mẫu A5" at bounding box center [573, 83] width 57 height 20
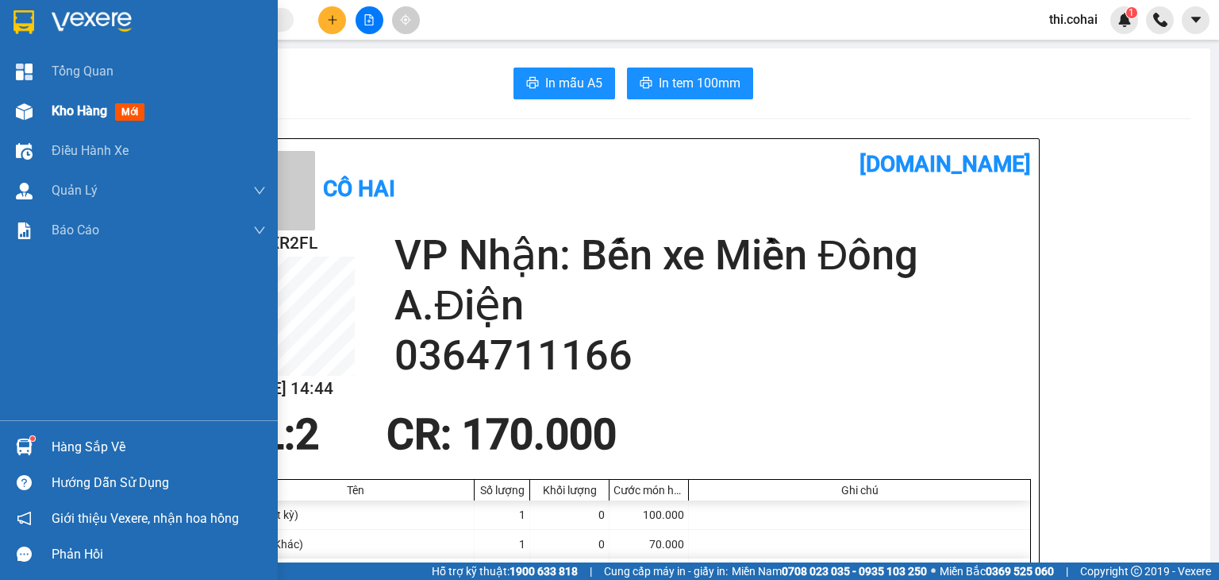
click at [95, 109] on span "Kho hàng" at bounding box center [80, 110] width 56 height 15
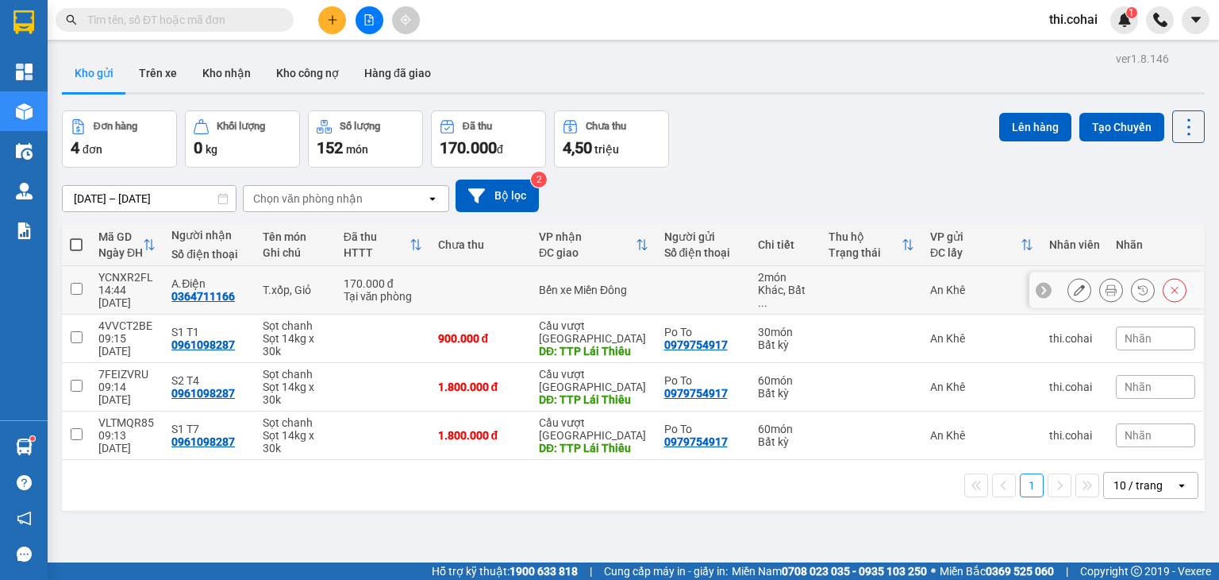
click at [73, 287] on input "checkbox" at bounding box center [77, 289] width 12 height 12
checkbox input "true"
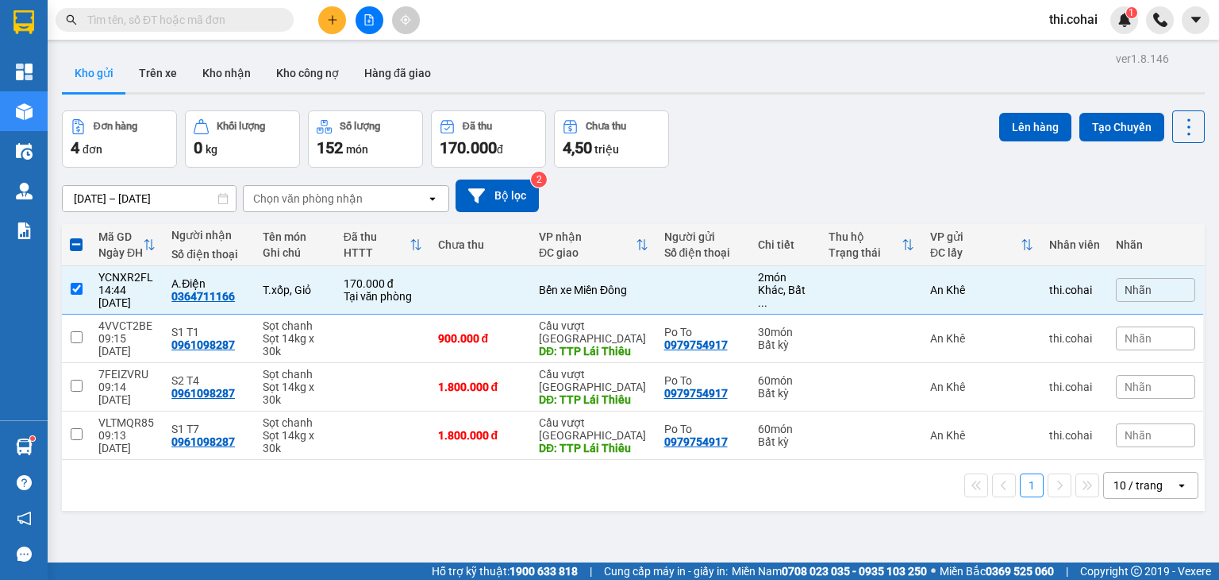
click at [1026, 109] on div "ver 1.8.146 Kho gửi Trên xe Kho nhận Kho công nợ Hàng đã giao Đơn hàng 4 đơn Kh…" at bounding box center [634, 338] width 1156 height 580
click at [1026, 121] on button "Lên hàng" at bounding box center [1036, 127] width 72 height 29
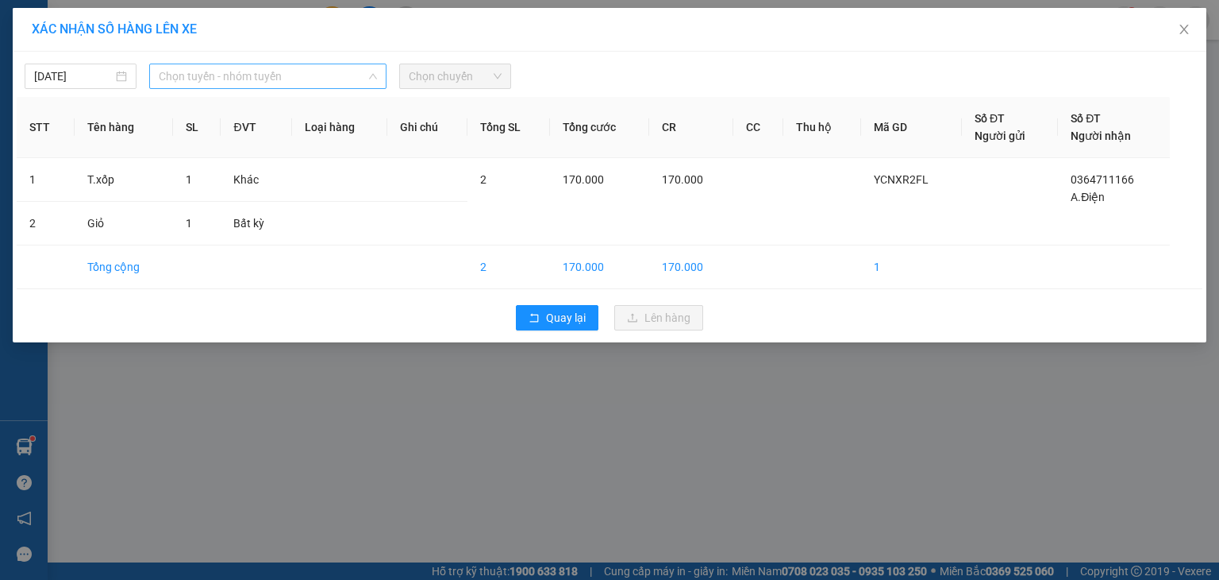
click at [229, 69] on span "Chọn tuyến - nhóm tuyến" at bounding box center [268, 76] width 218 height 24
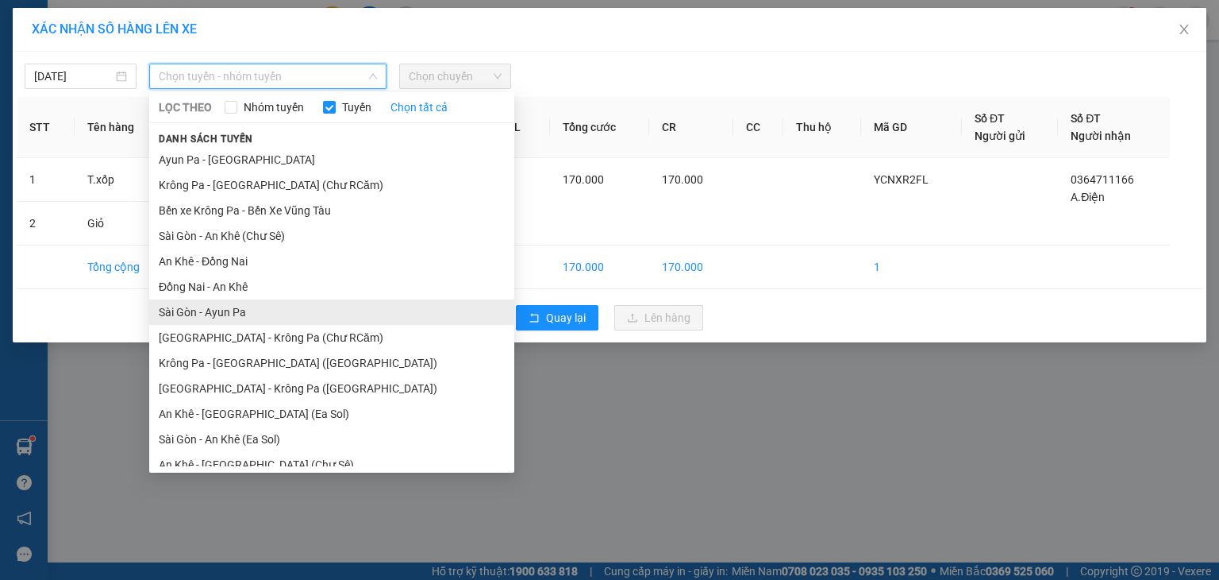
scroll to position [87, 0]
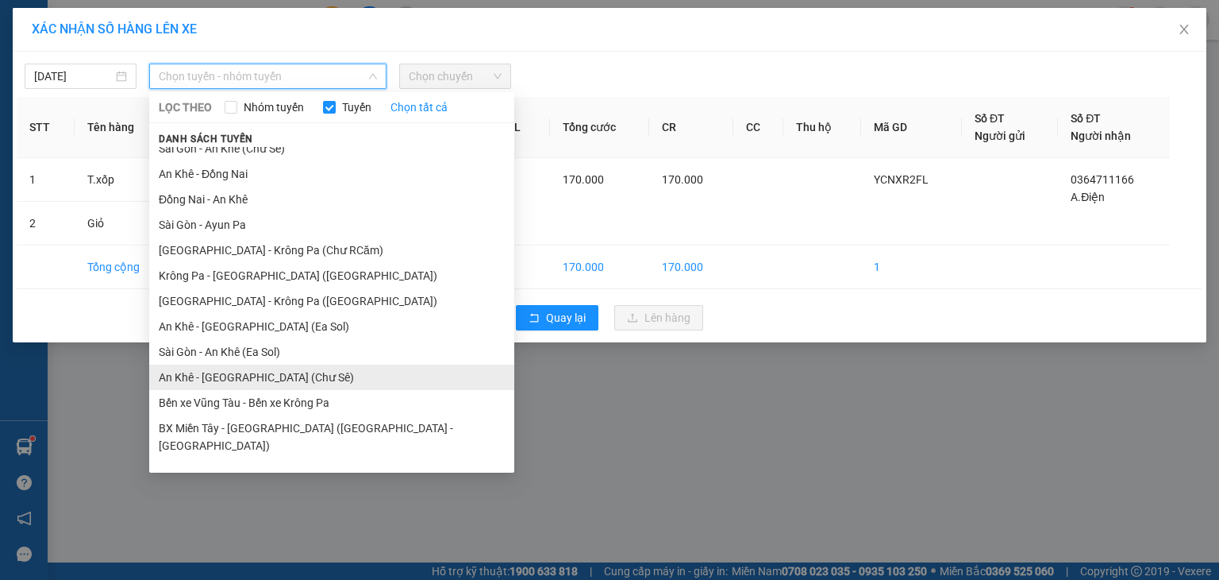
click at [211, 374] on li "An Khê - [GEOGRAPHIC_DATA] (Chư Sê)" at bounding box center [331, 376] width 365 height 25
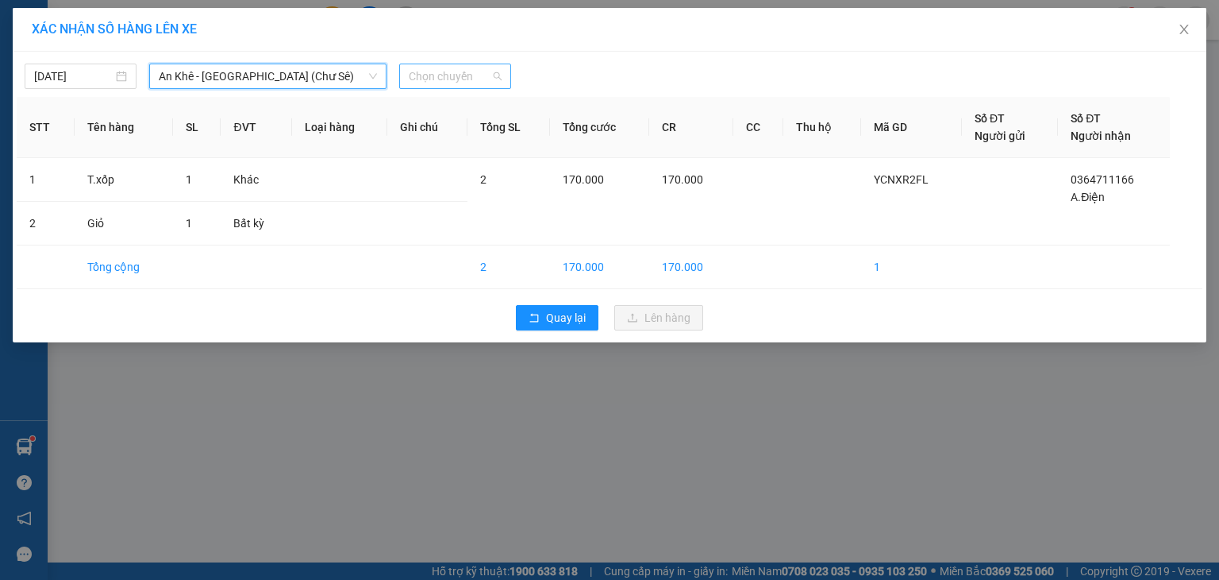
click at [471, 75] on span "Chọn chuyến" at bounding box center [455, 76] width 93 height 24
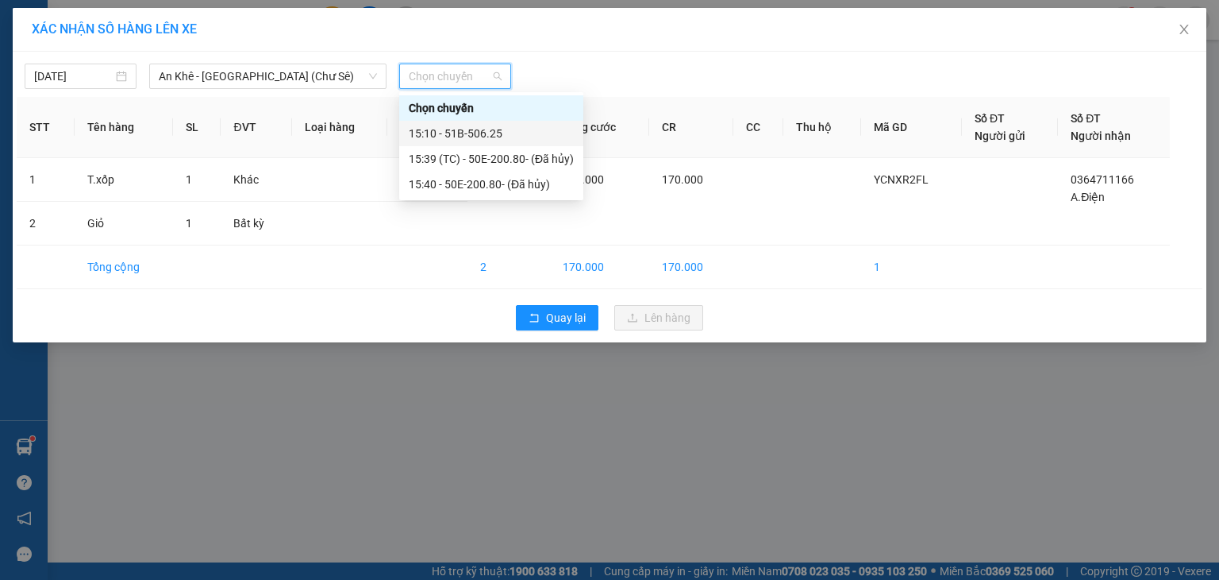
click at [483, 129] on div "15:10 - 51B-506.25" at bounding box center [491, 133] width 165 height 17
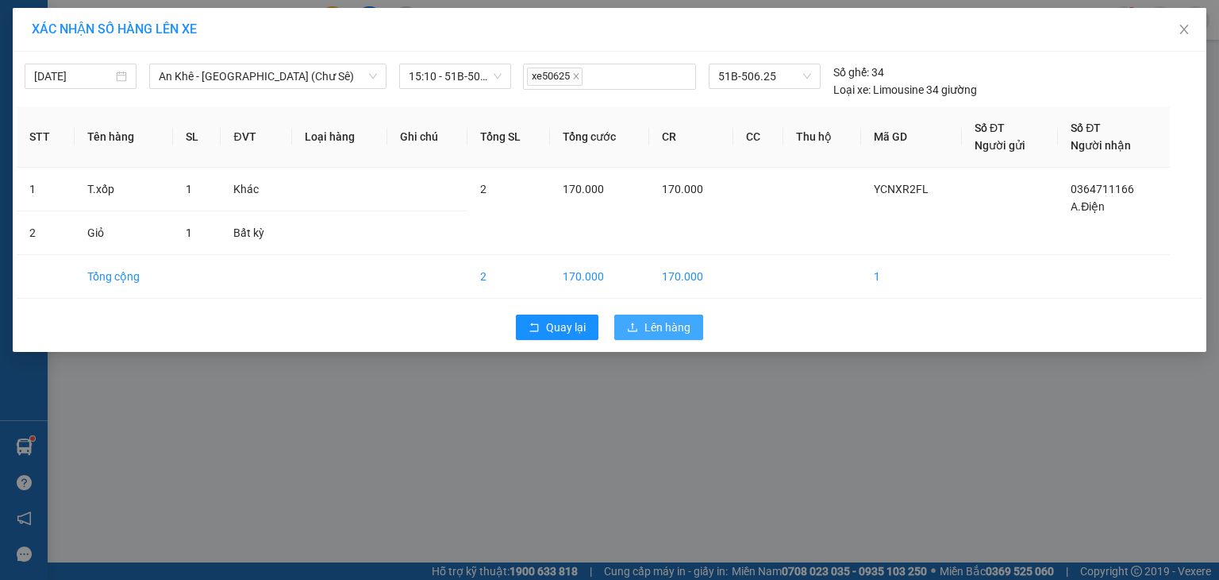
click at [654, 328] on span "Lên hàng" at bounding box center [668, 326] width 46 height 17
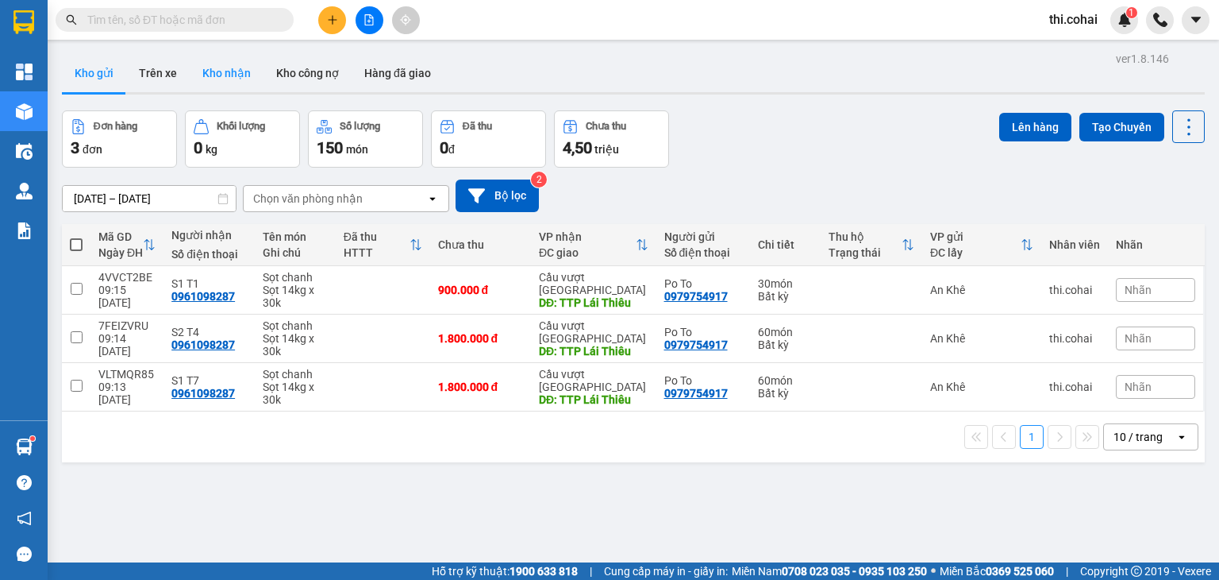
click at [240, 72] on button "Kho nhận" at bounding box center [227, 73] width 74 height 38
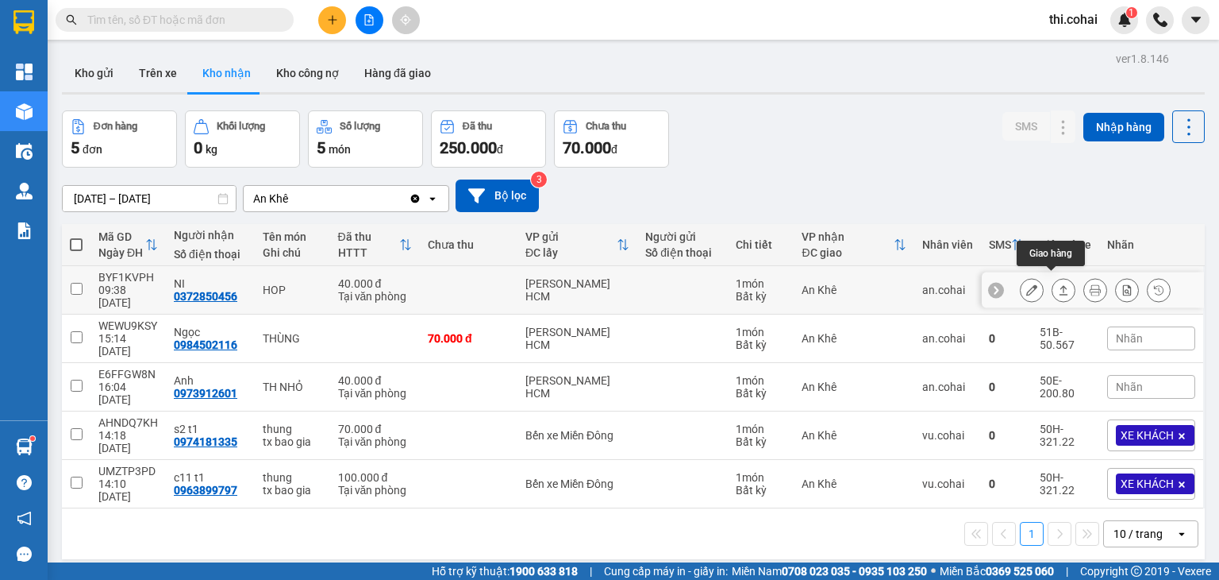
click at [1058, 286] on icon at bounding box center [1063, 289] width 11 height 11
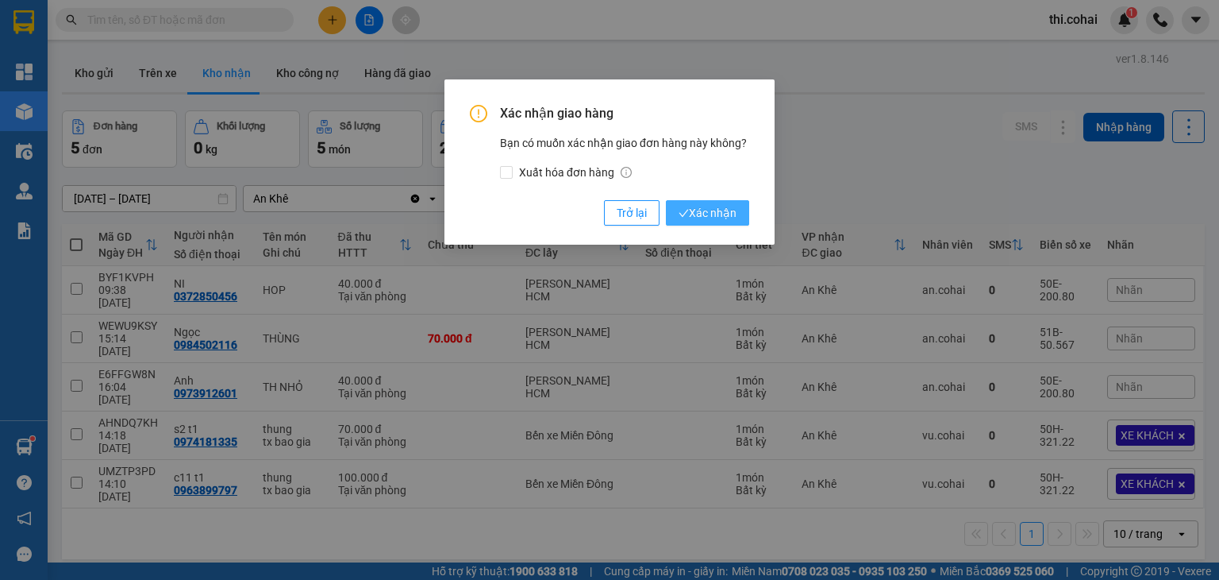
click at [730, 207] on span "Xác nhận" at bounding box center [708, 212] width 58 height 17
